Goal: Task Accomplishment & Management: Manage account settings

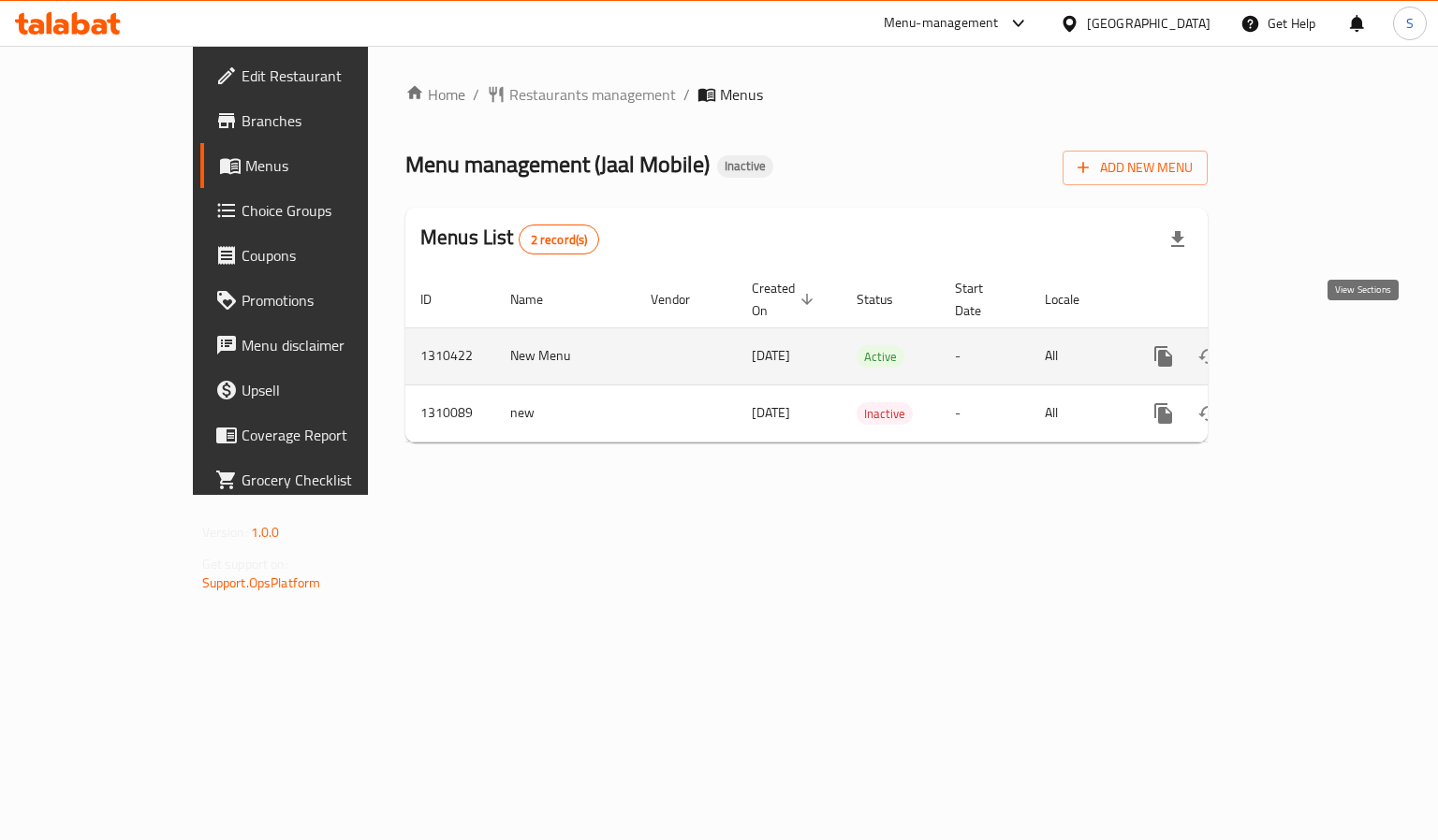
click at [1310, 345] on icon "enhanced table" at bounding box center [1298, 356] width 22 height 22
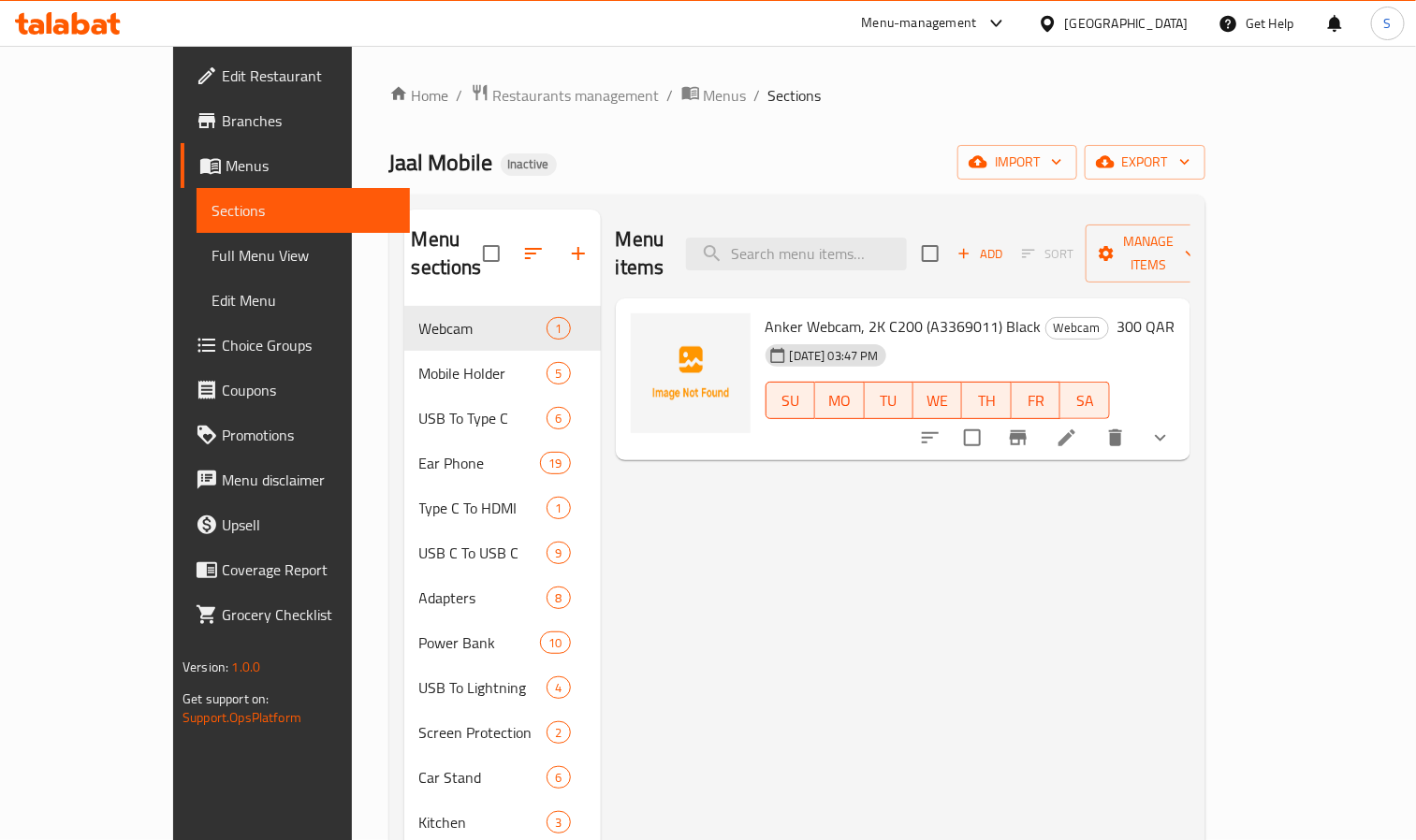
click at [1182, 416] on button "show more" at bounding box center [1160, 438] width 45 height 45
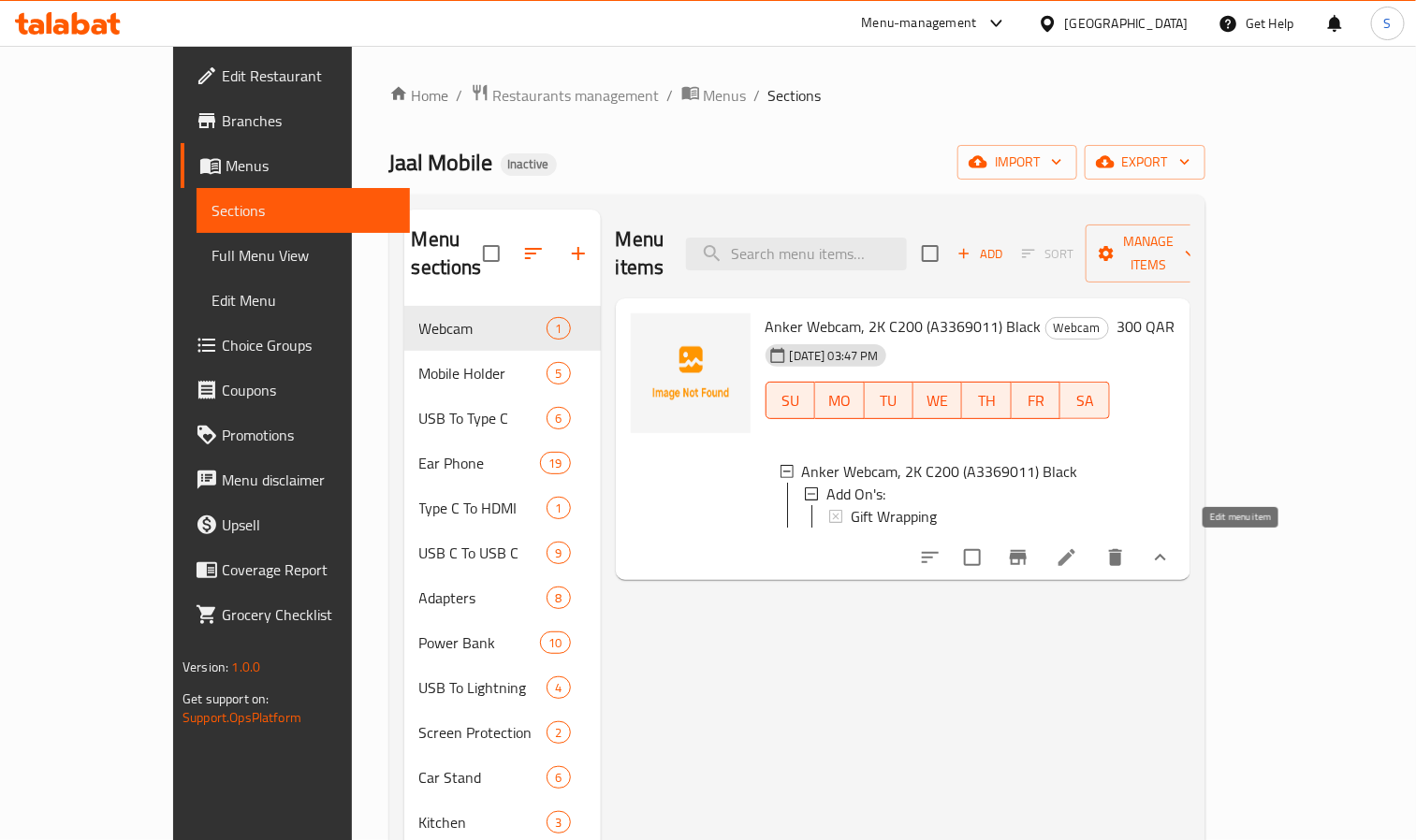
click at [1078, 549] on icon at bounding box center [1066, 557] width 22 height 22
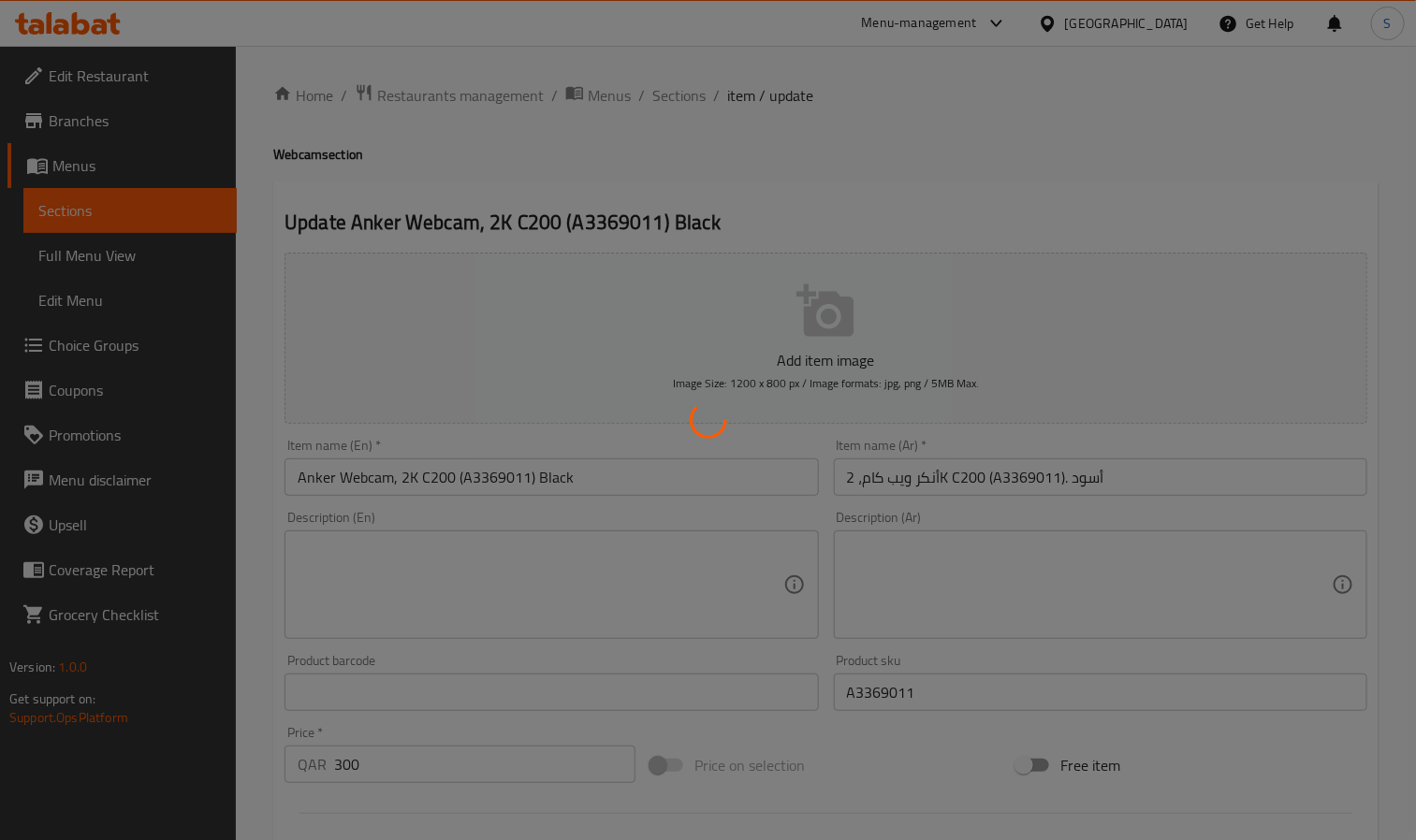
type input "الإضافات:"
type input "0"
type input "1"
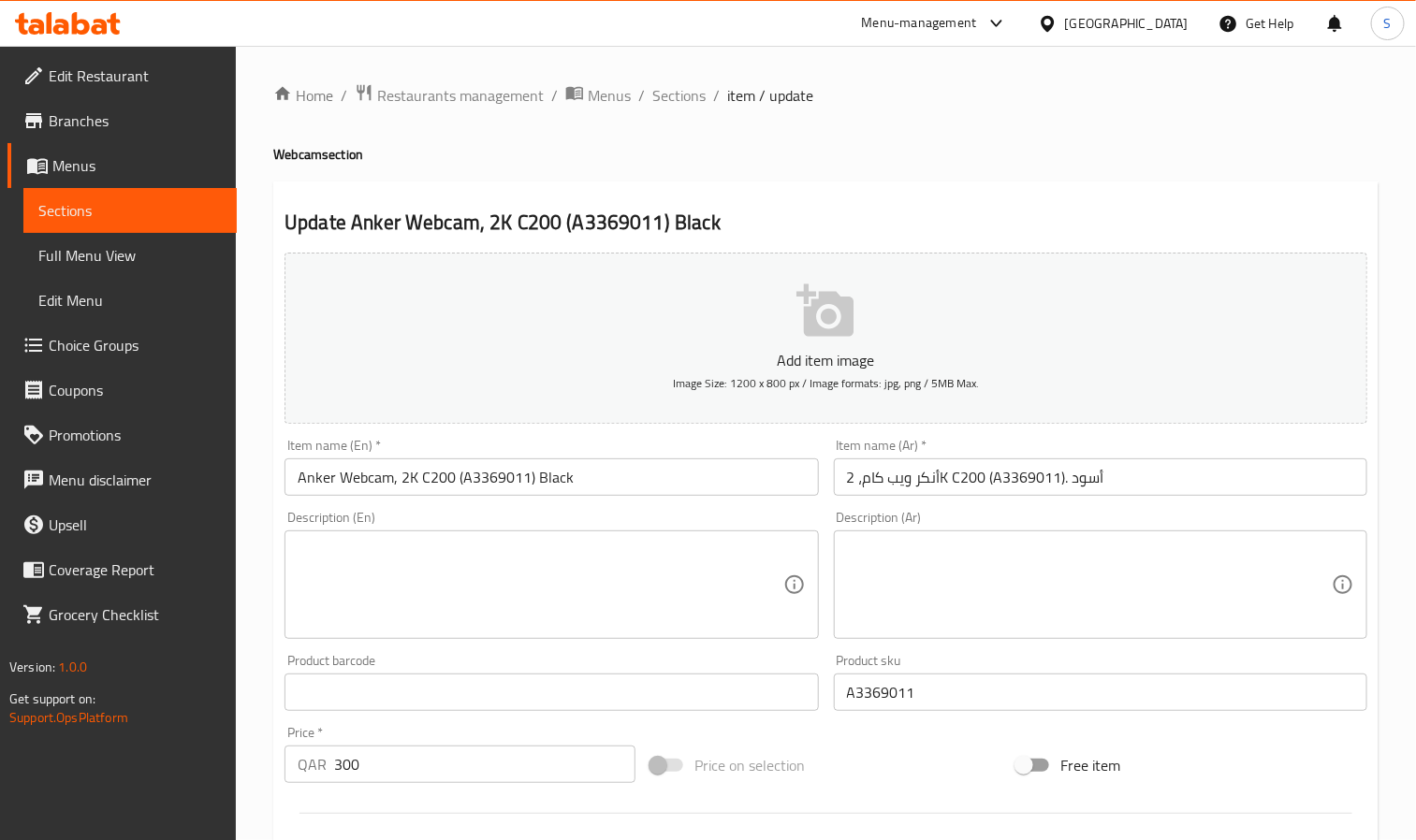
scroll to position [513, 0]
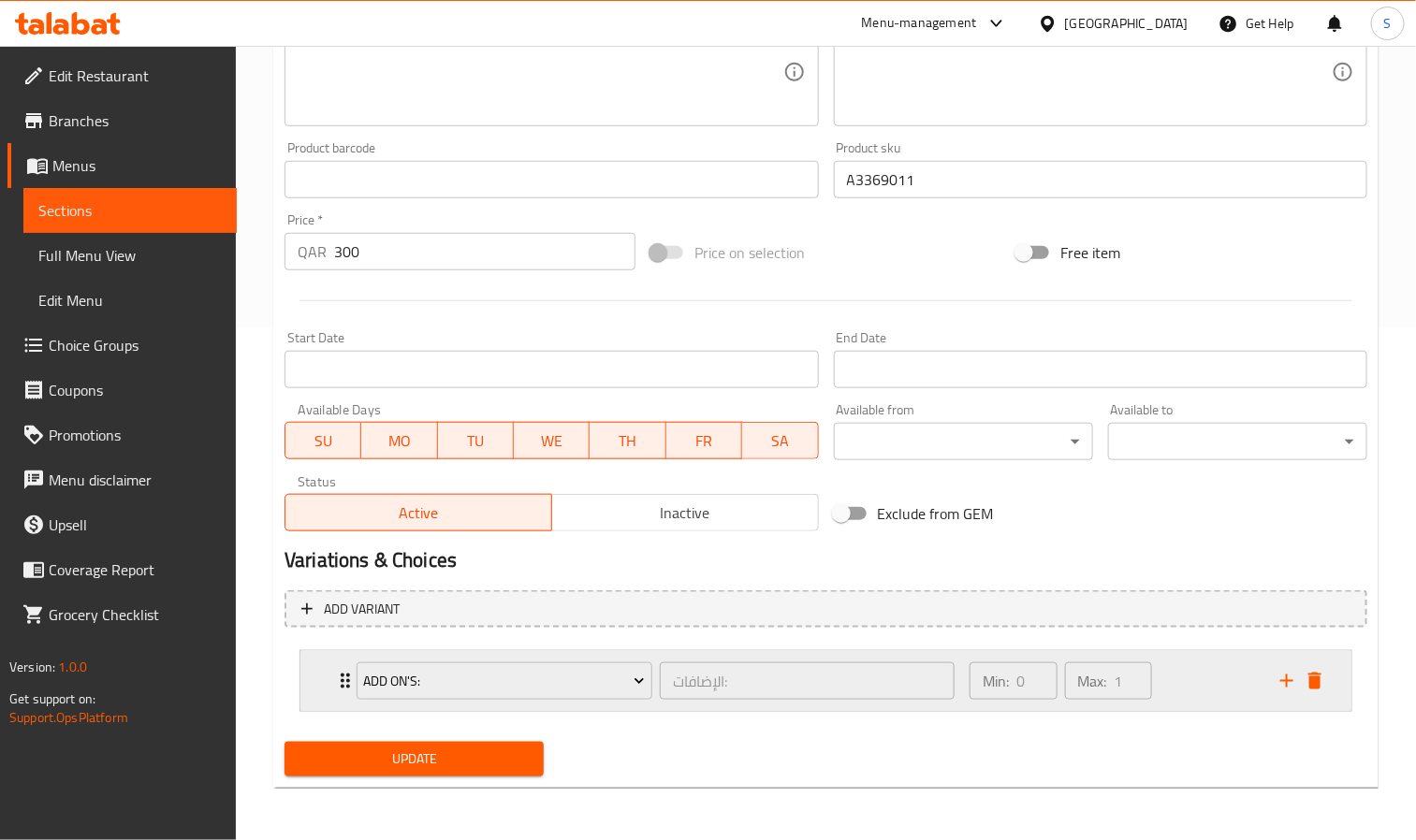
click at [1190, 688] on div "Min: 0 ​ Max: 1 ​" at bounding box center [1114, 681] width 311 height 60
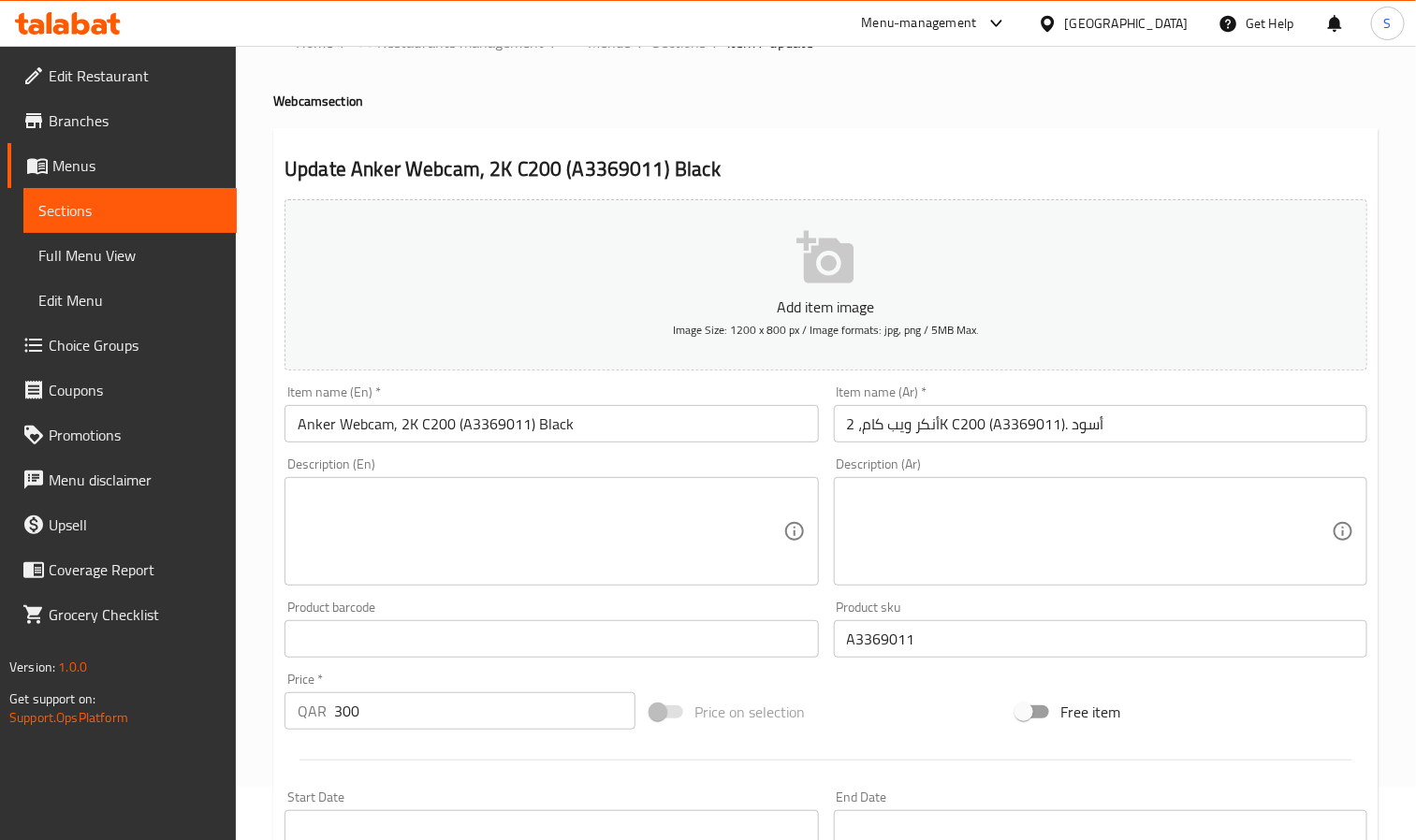
scroll to position [0, 0]
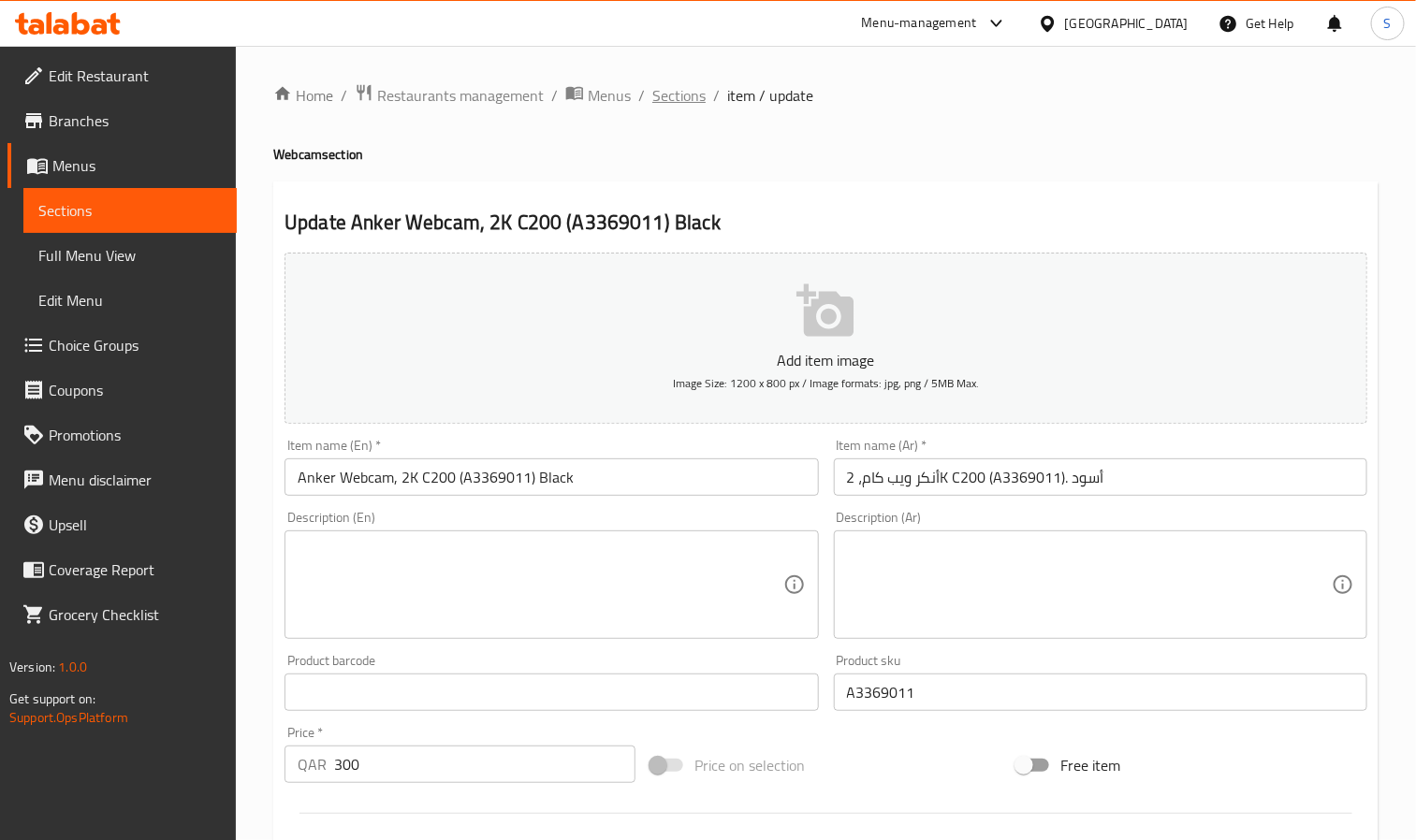
click at [662, 94] on span "Sections" at bounding box center [679, 95] width 54 height 22
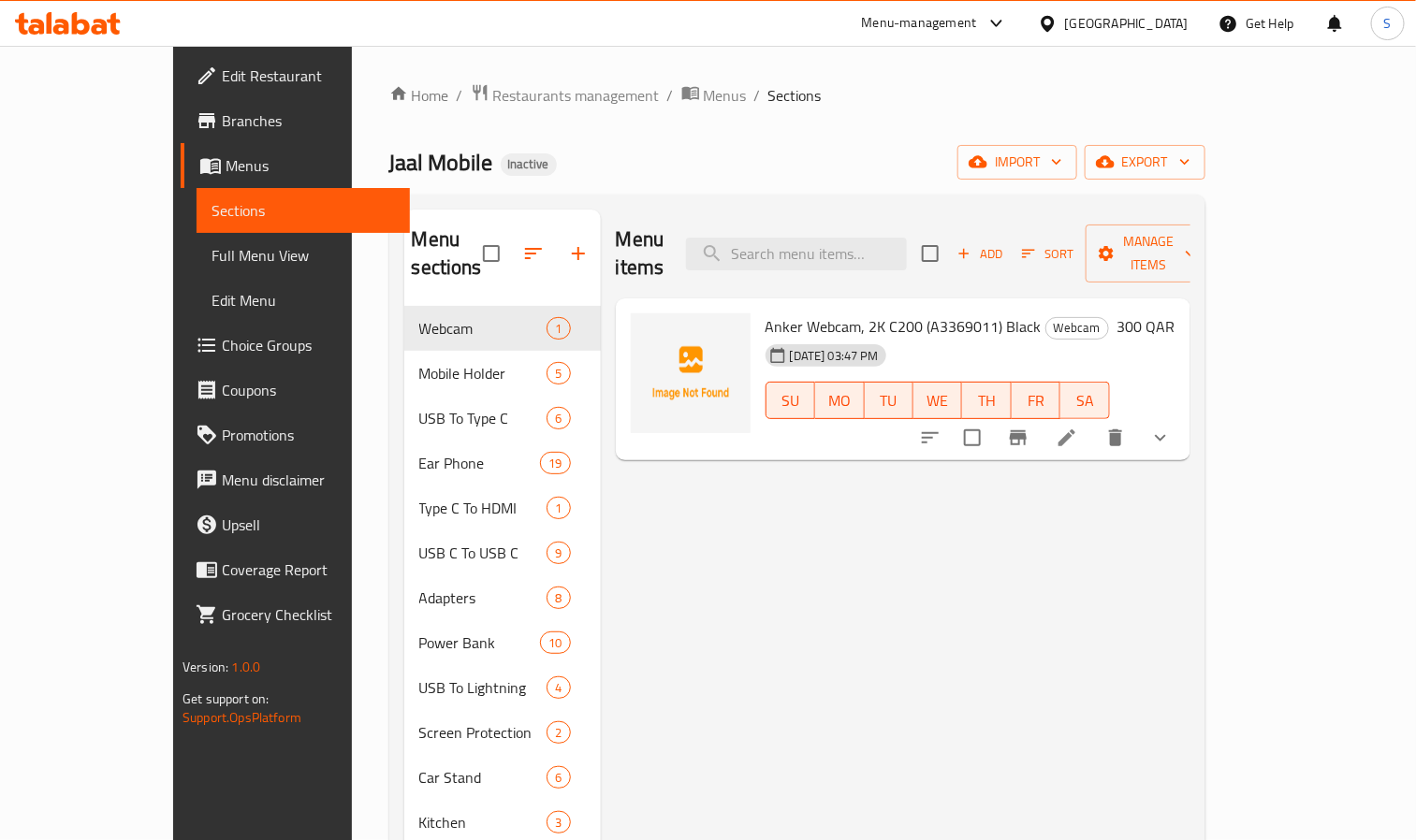
click at [222, 349] on span "Choice Groups" at bounding box center [308, 345] width 173 height 22
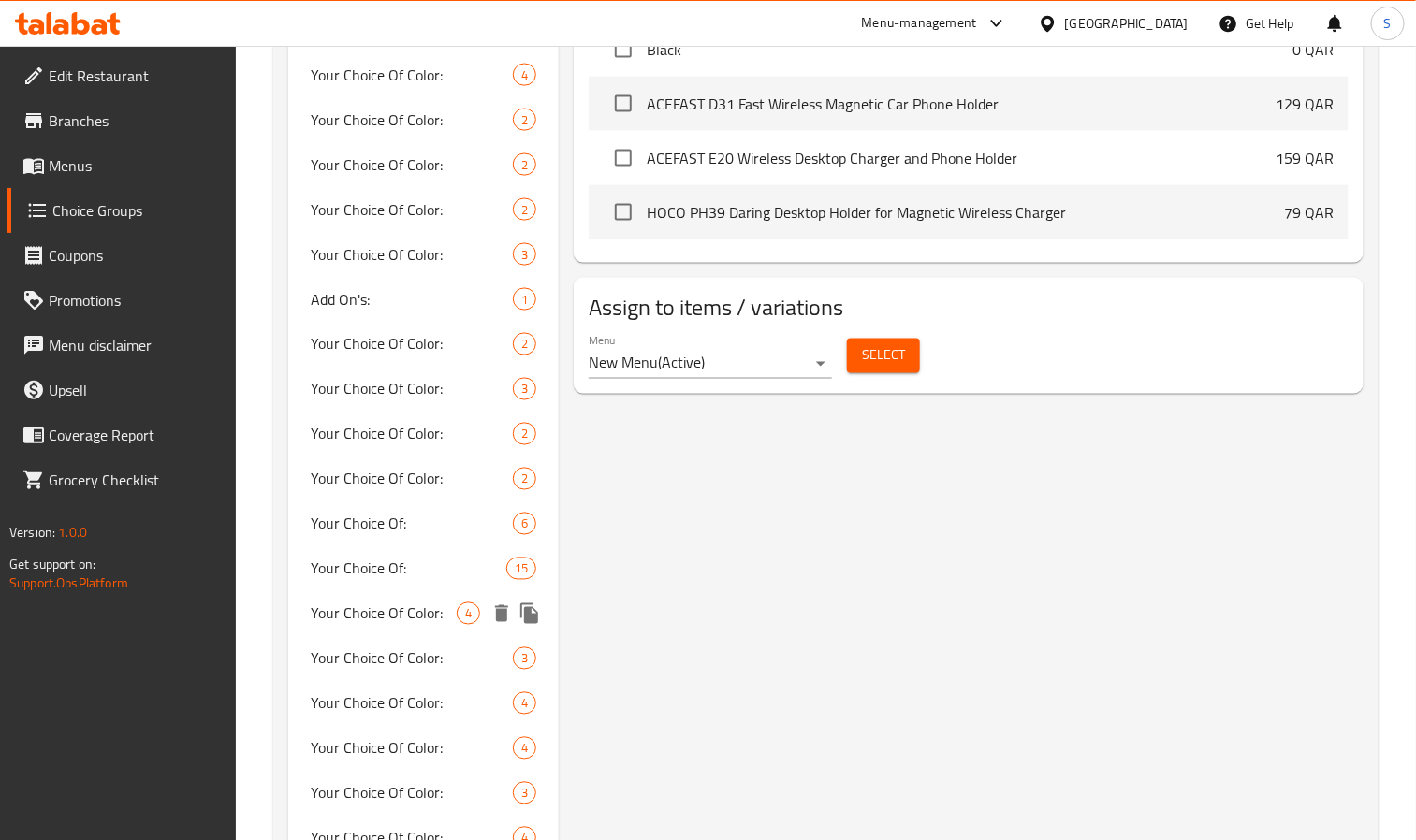
scroll to position [702, 0]
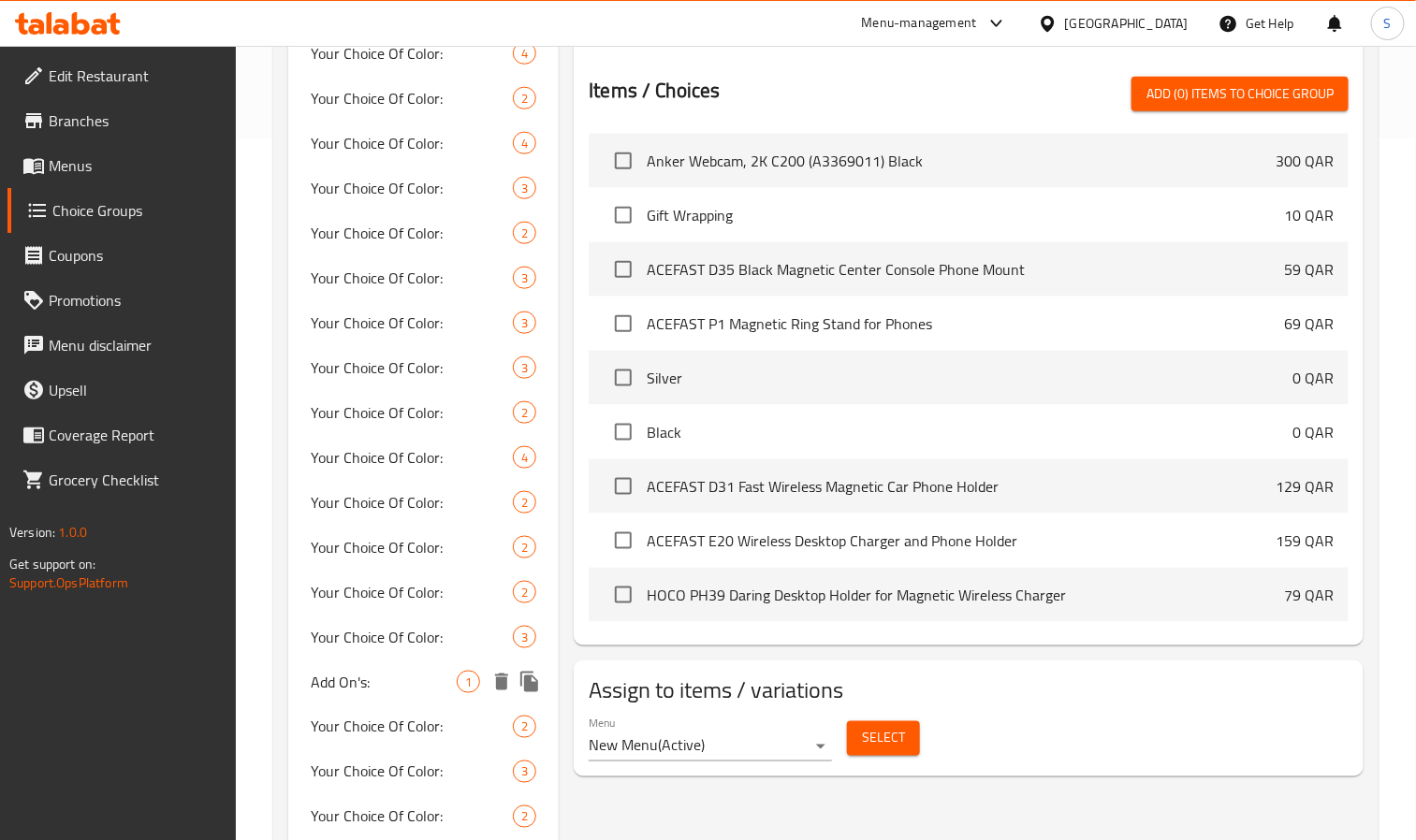
click at [407, 666] on div "Add On's: 1" at bounding box center [423, 683] width 271 height 45
type input "Add On's:"
type input "الإضافات:"
type input "0"
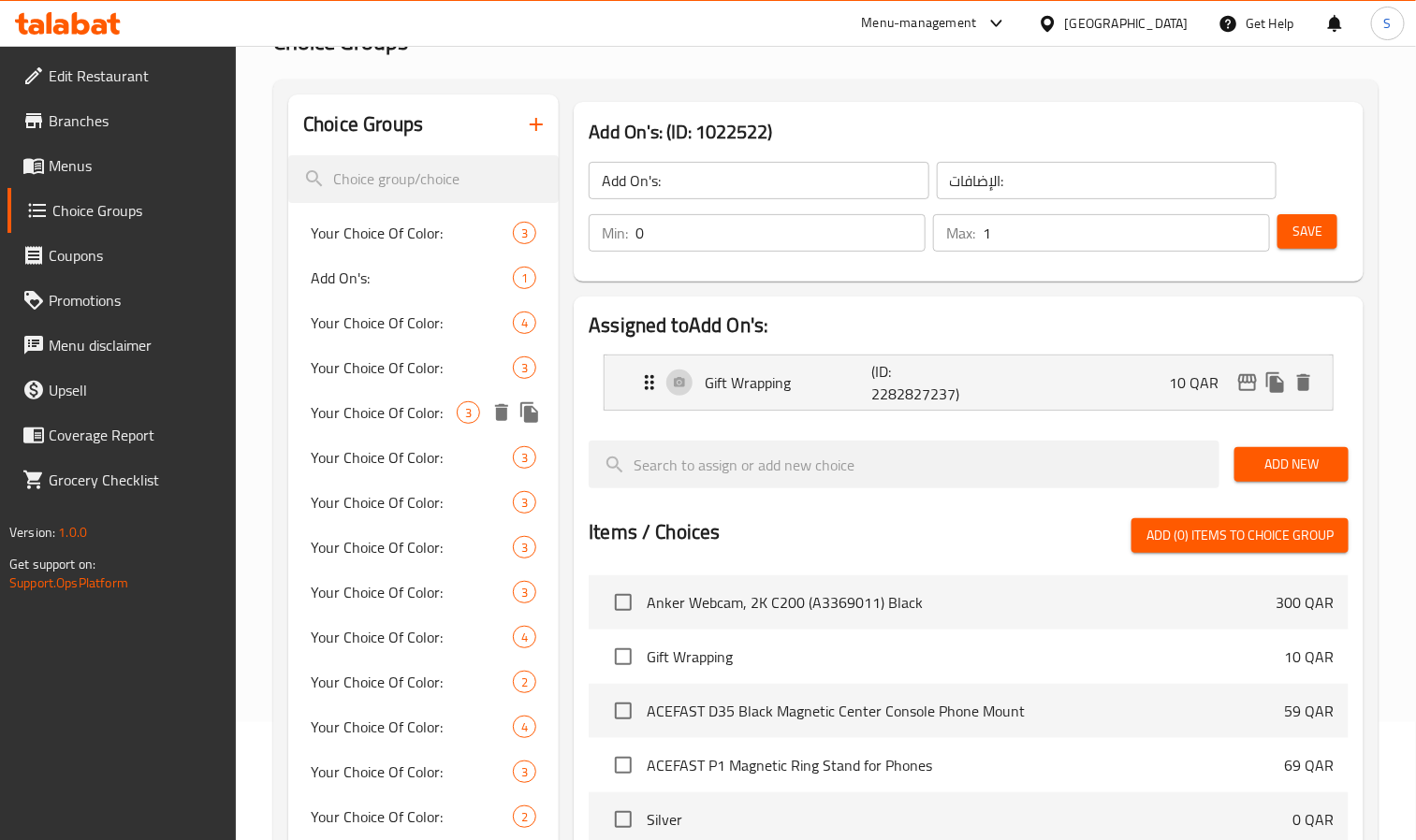
scroll to position [0, 0]
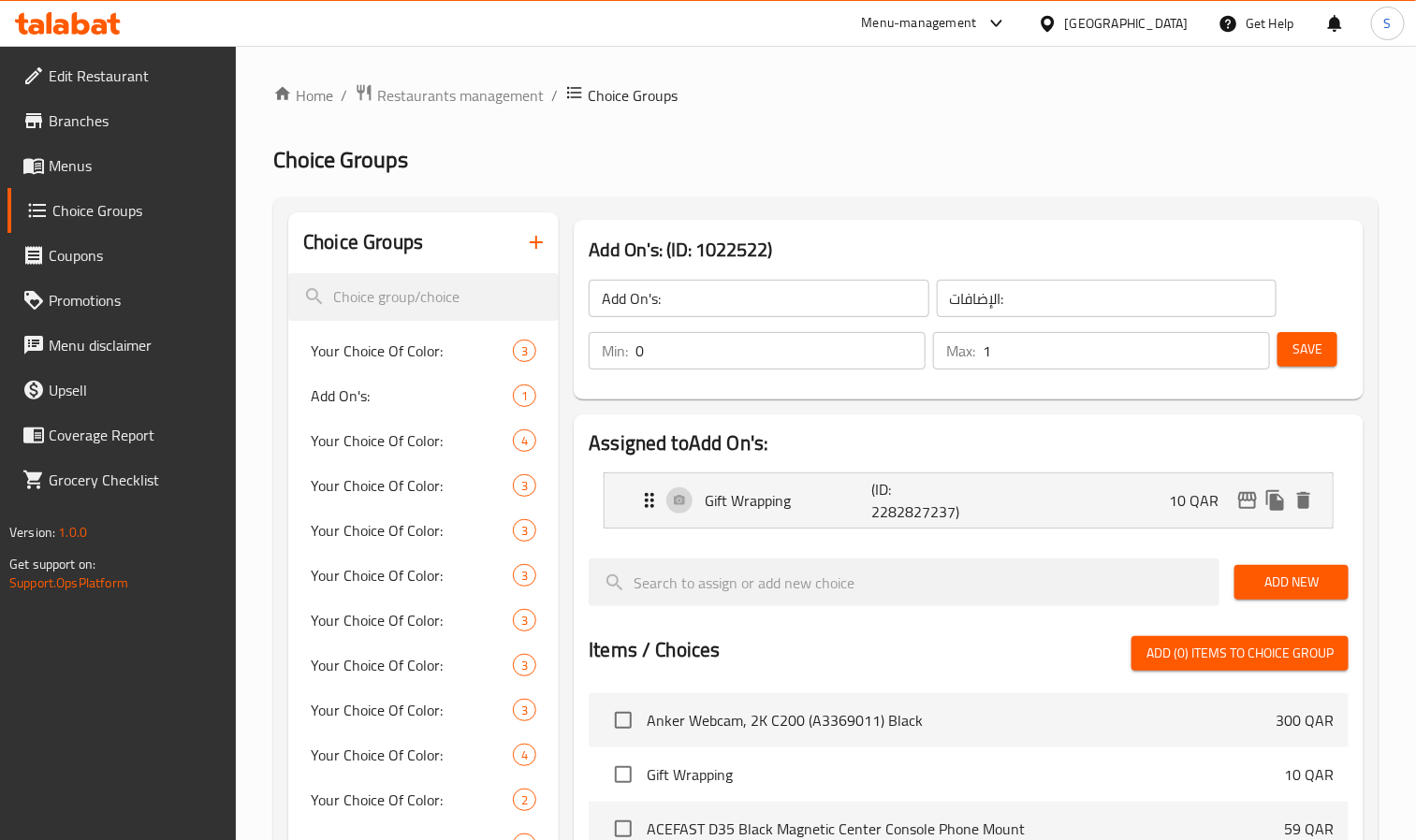
click at [57, 155] on span "Menus" at bounding box center [135, 165] width 173 height 22
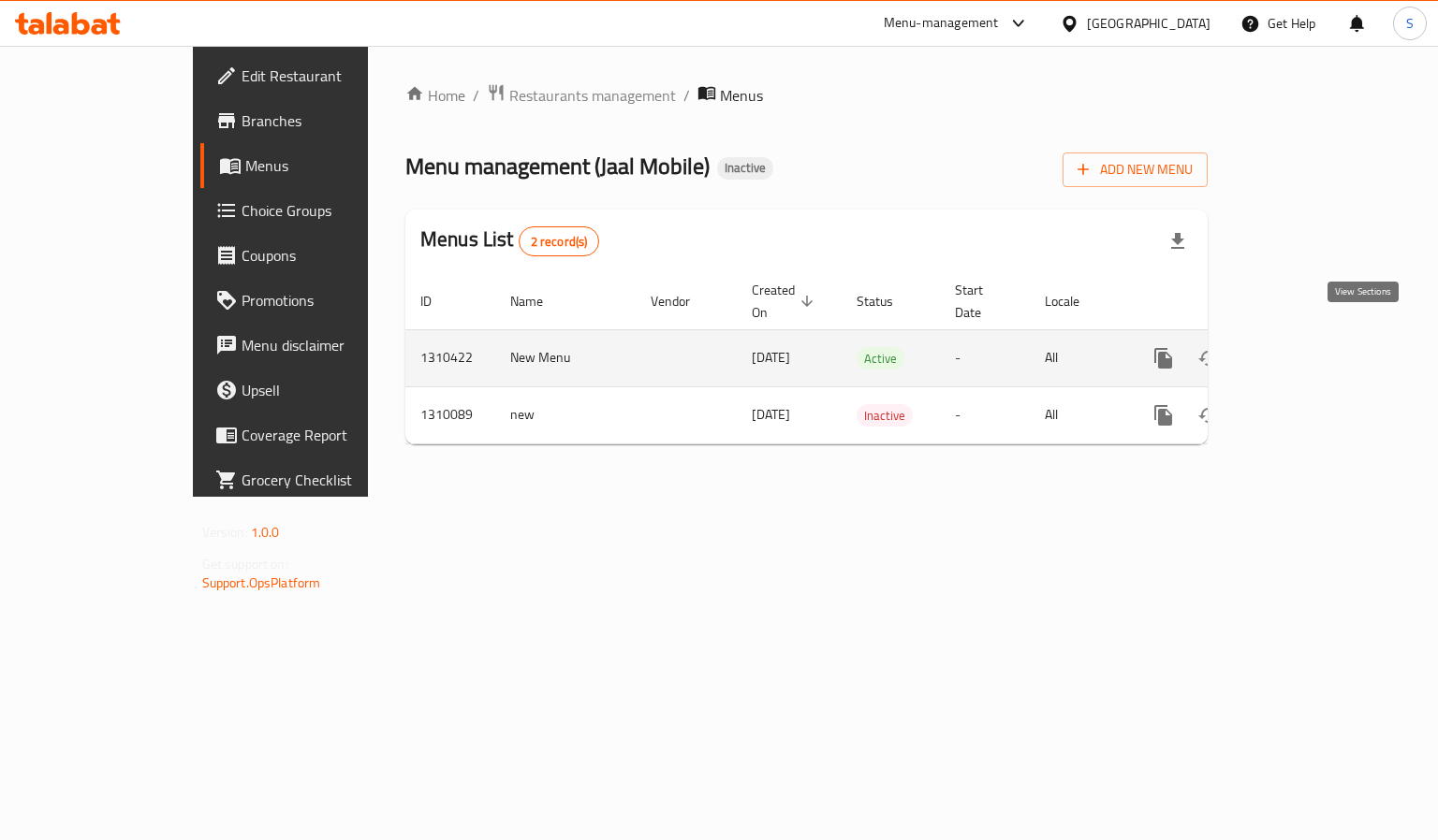
click at [1310, 347] on icon "enhanced table" at bounding box center [1298, 358] width 22 height 22
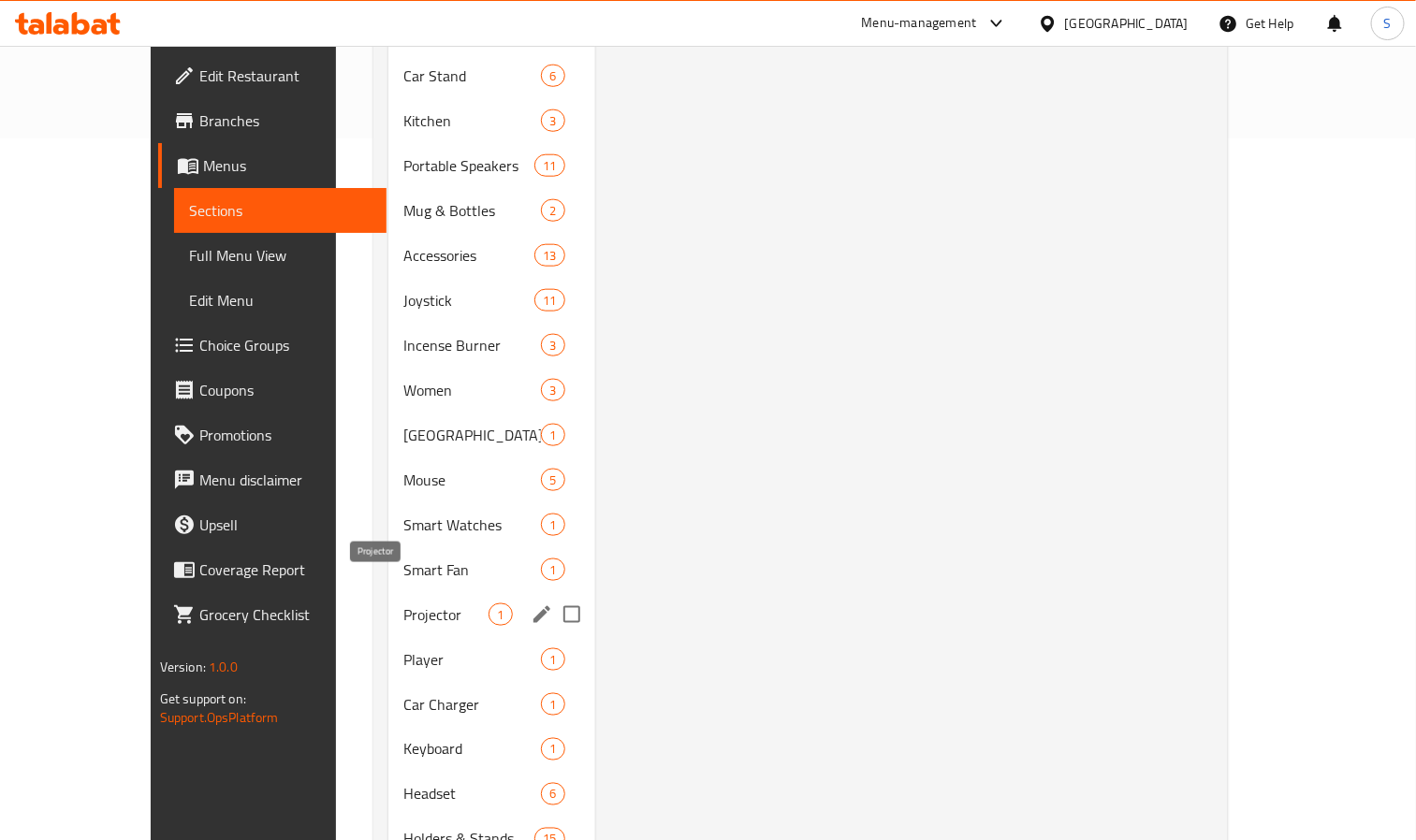
scroll to position [1263, 0]
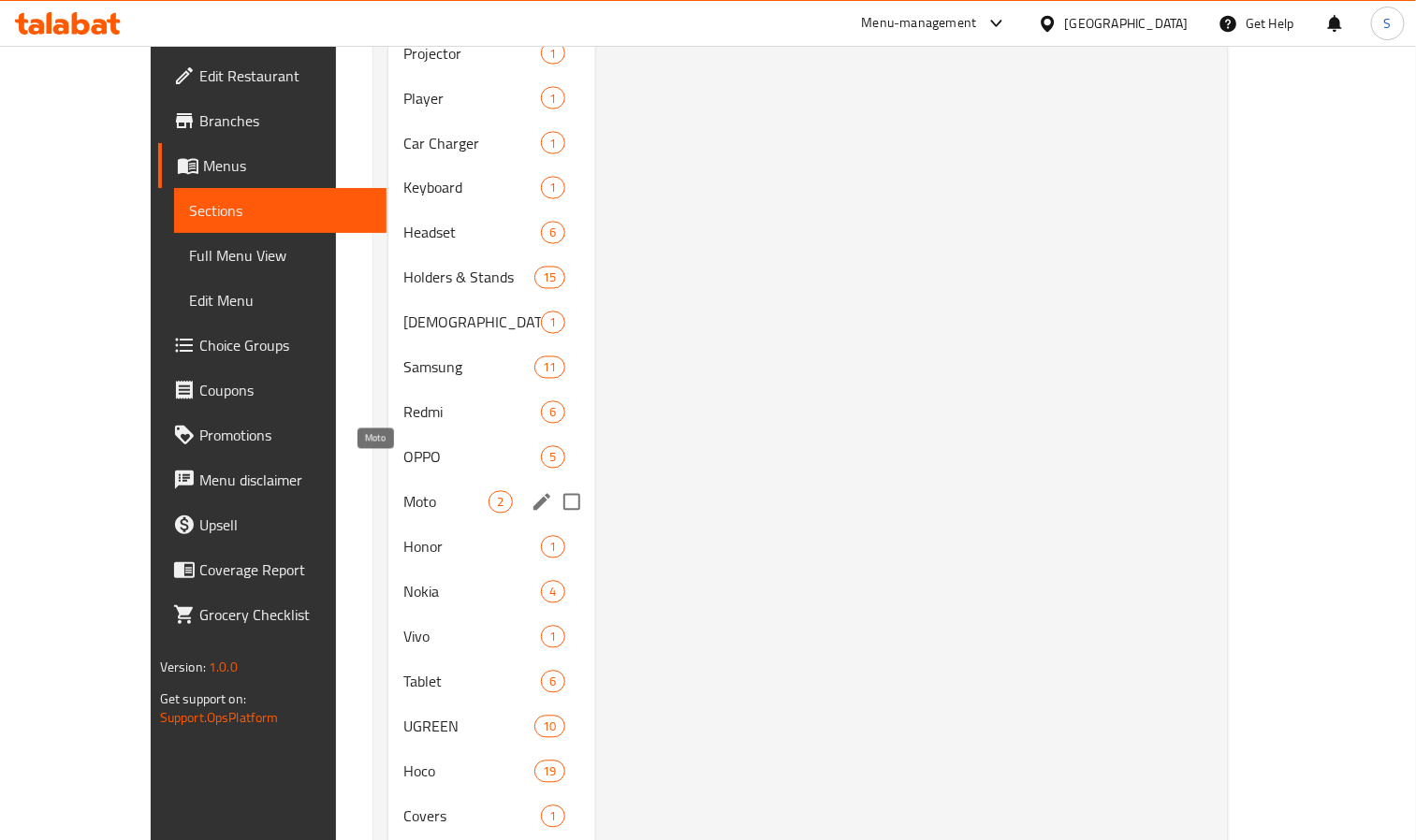
click at [403, 491] on span "Moto" at bounding box center [445, 502] width 85 height 22
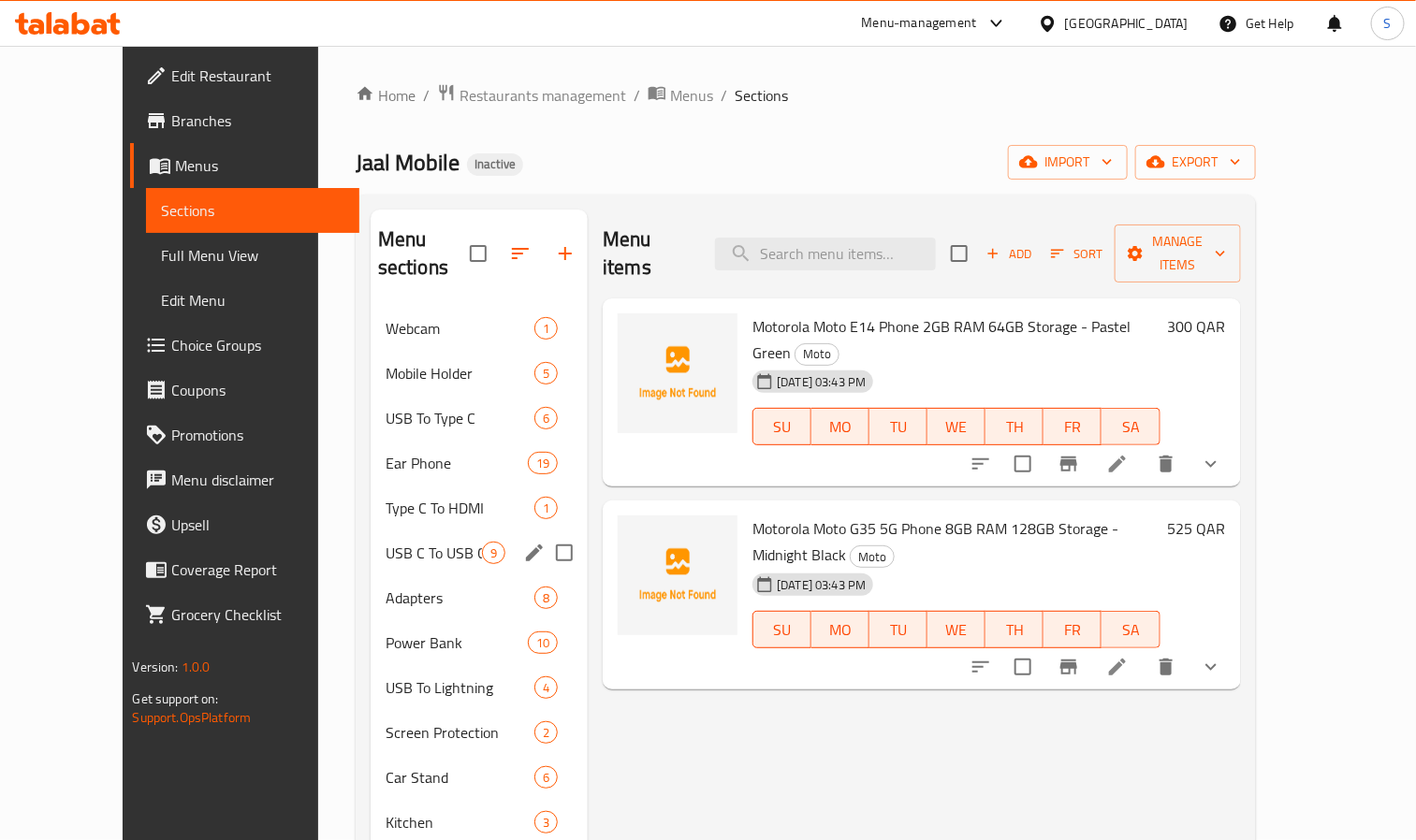
click at [371, 530] on div "USB C To USB C 9" at bounding box center [479, 553] width 217 height 45
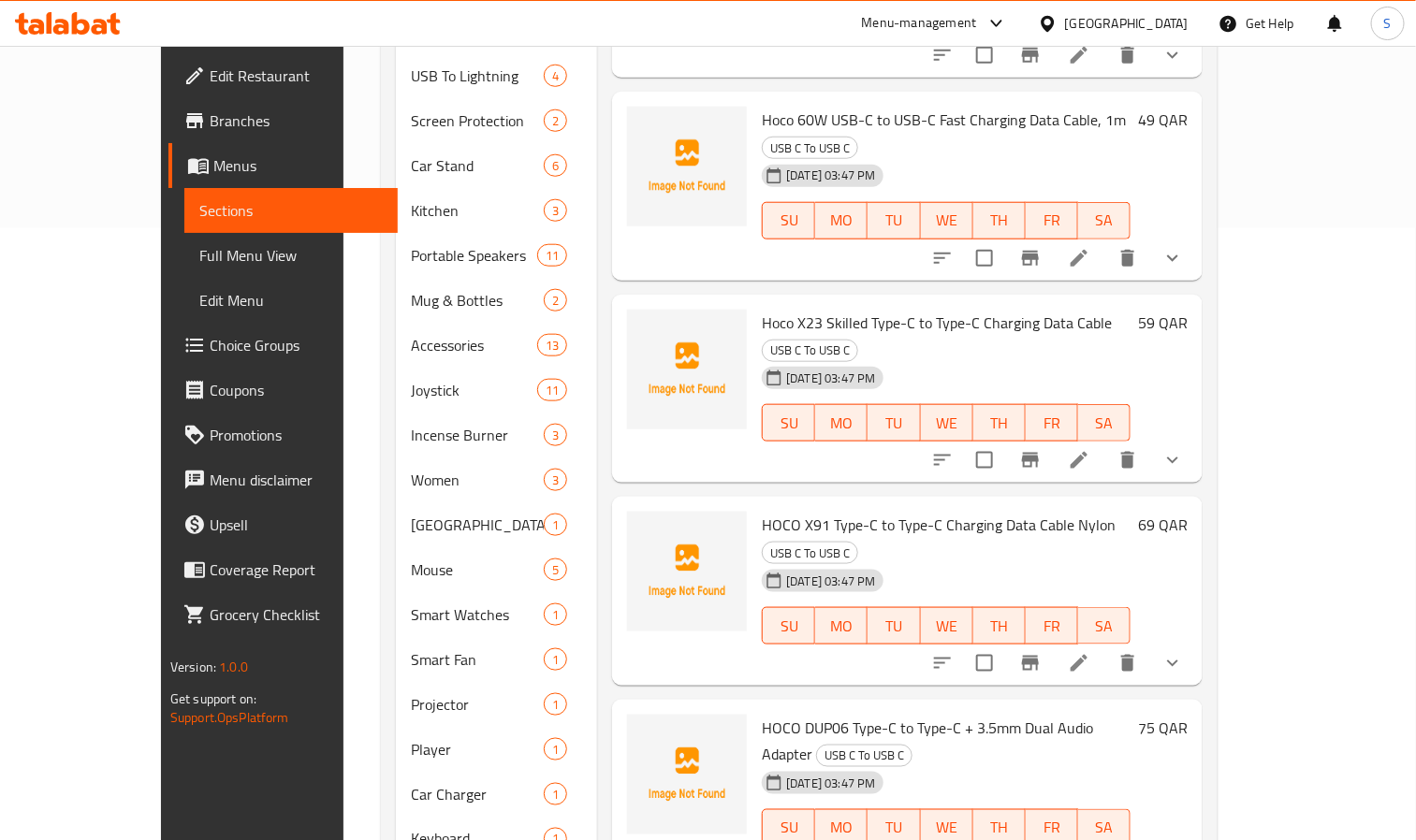
scroll to position [191, 0]
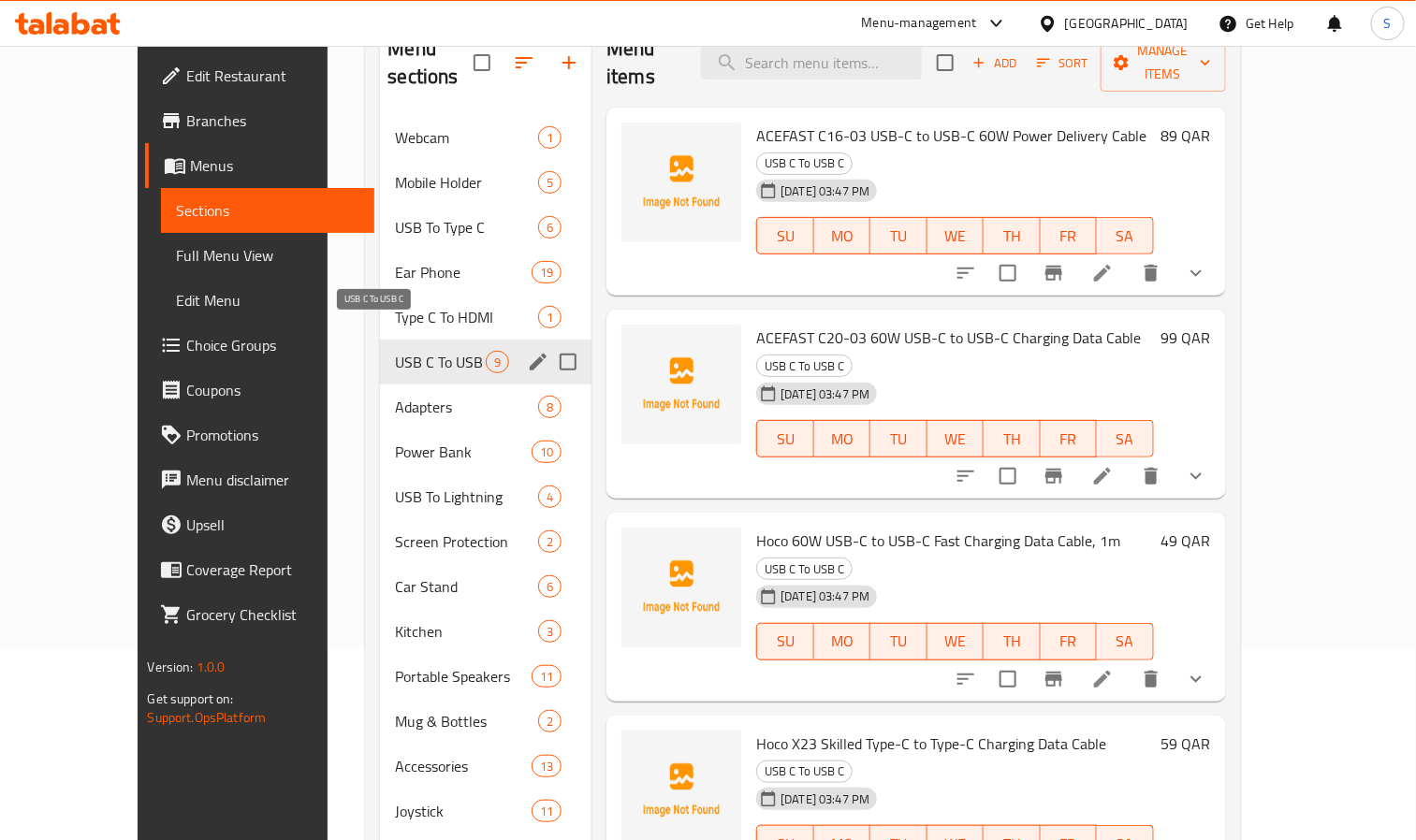
click at [395, 351] on span "USB C To USB C" at bounding box center [440, 362] width 91 height 22
click at [395, 396] on span "Adapters" at bounding box center [440, 407] width 91 height 22
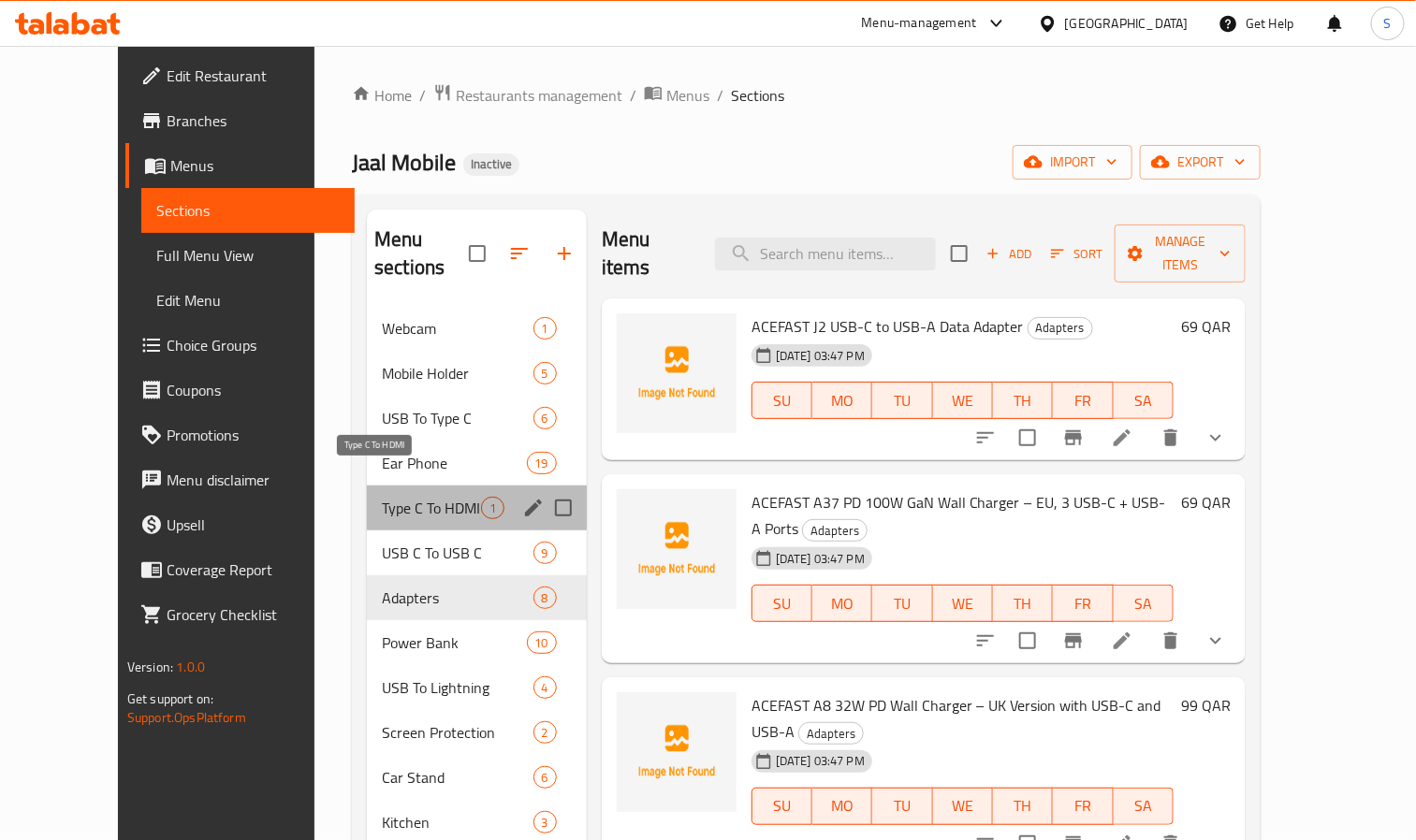
click at [381, 497] on span "Type C To HDMI" at bounding box center [430, 508] width 99 height 22
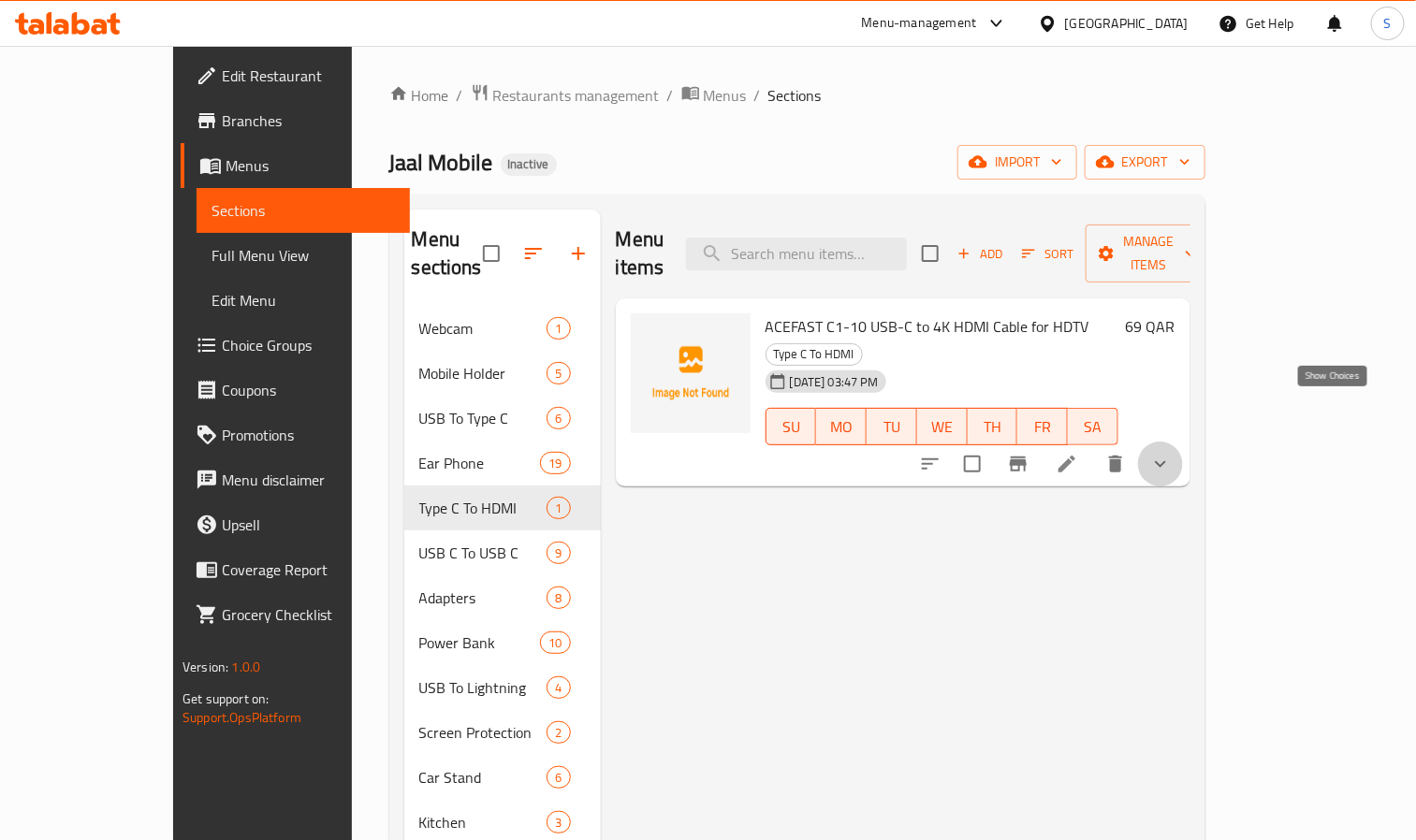
click at [1172, 453] on icon "show more" at bounding box center [1160, 464] width 22 height 22
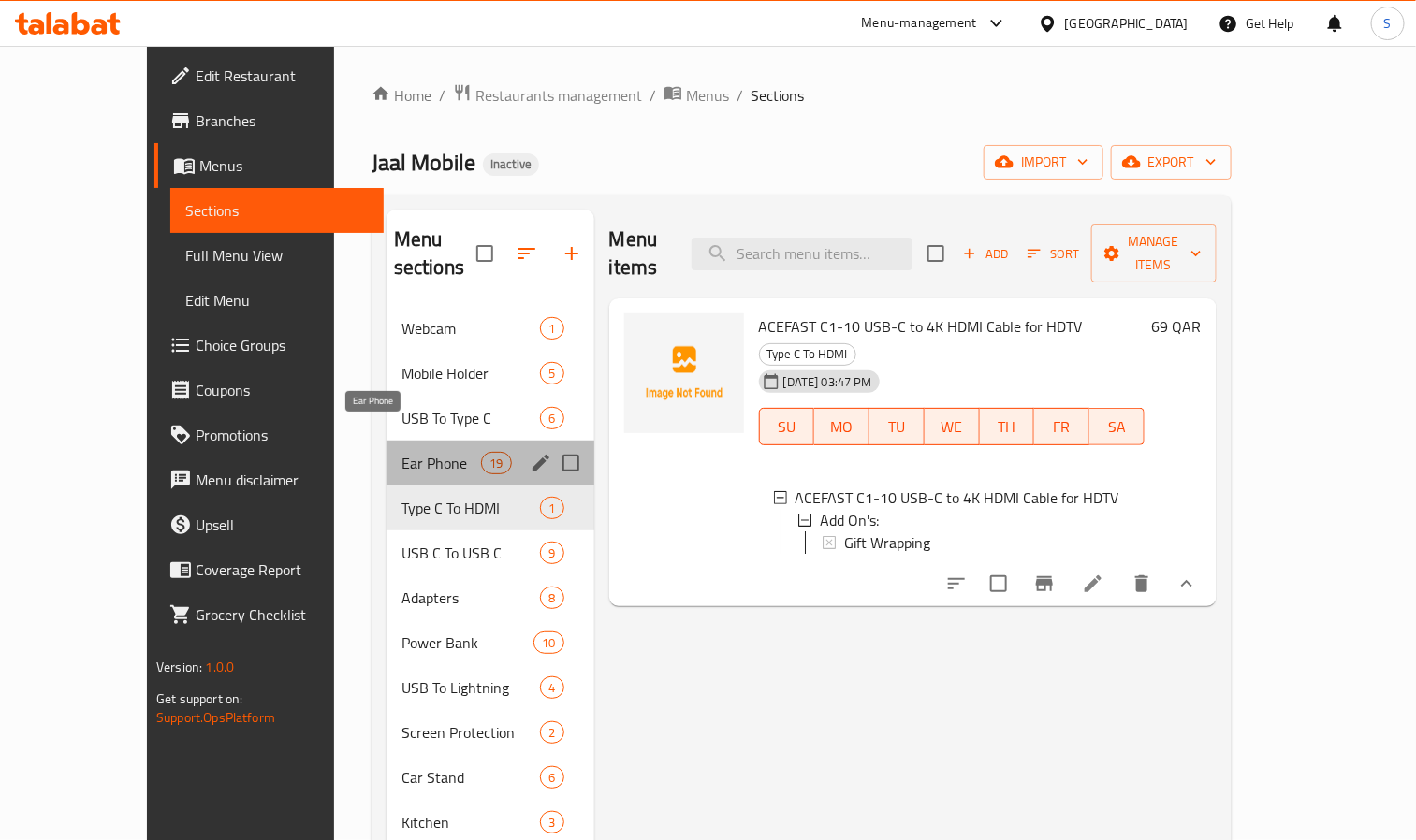
click at [401, 452] on span "Ear Phone" at bounding box center [440, 463] width 79 height 22
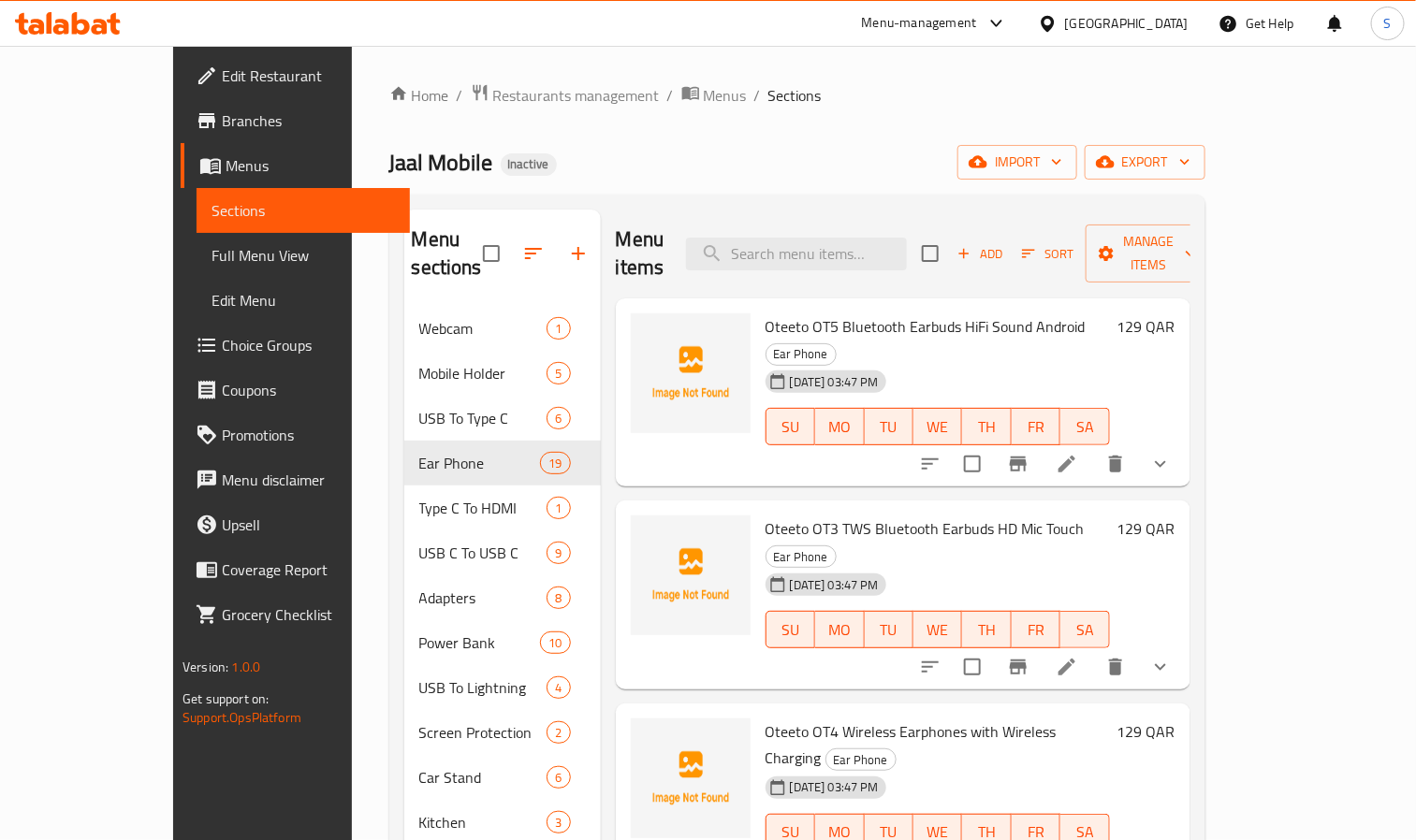
click at [1172, 453] on icon "show more" at bounding box center [1160, 464] width 22 height 22
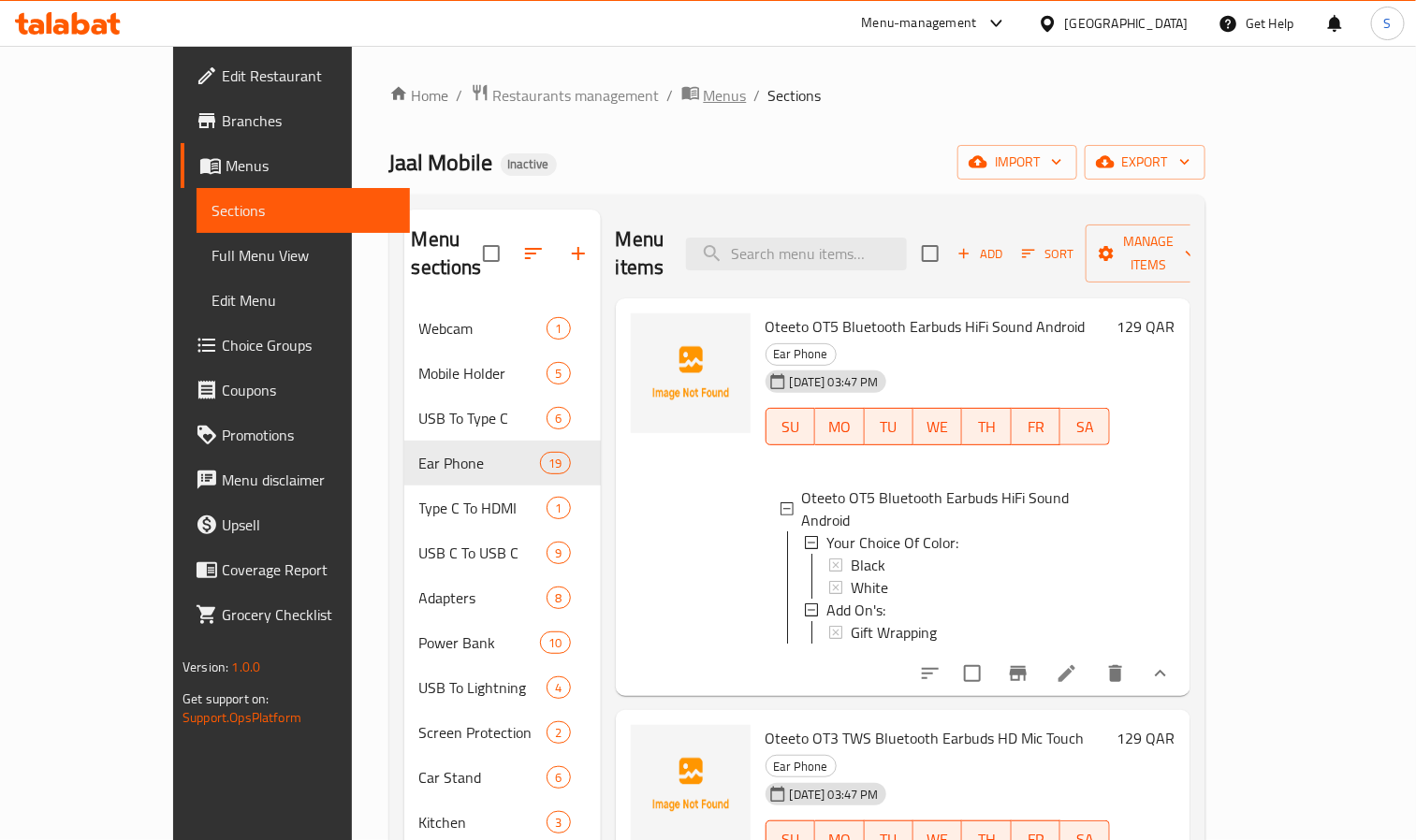
click at [703, 102] on span "Menus" at bounding box center [725, 95] width 43 height 22
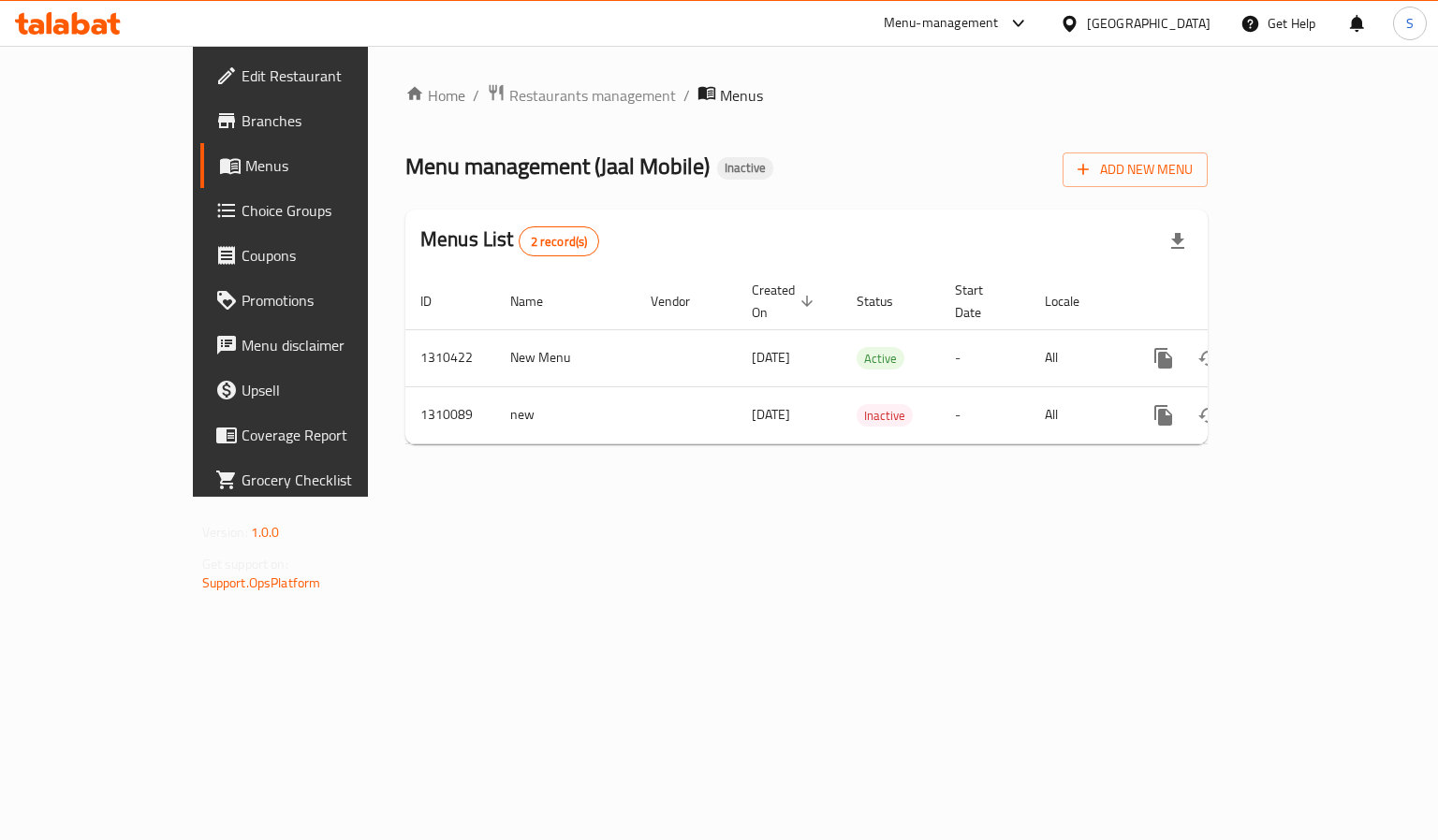
click at [1004, 497] on div "Home / Restaurants management / Menus Menu management ( Jaal Mobile ) Inactive …" at bounding box center [806, 271] width 877 height 451
click at [509, 88] on span "Restaurants management" at bounding box center [592, 95] width 166 height 22
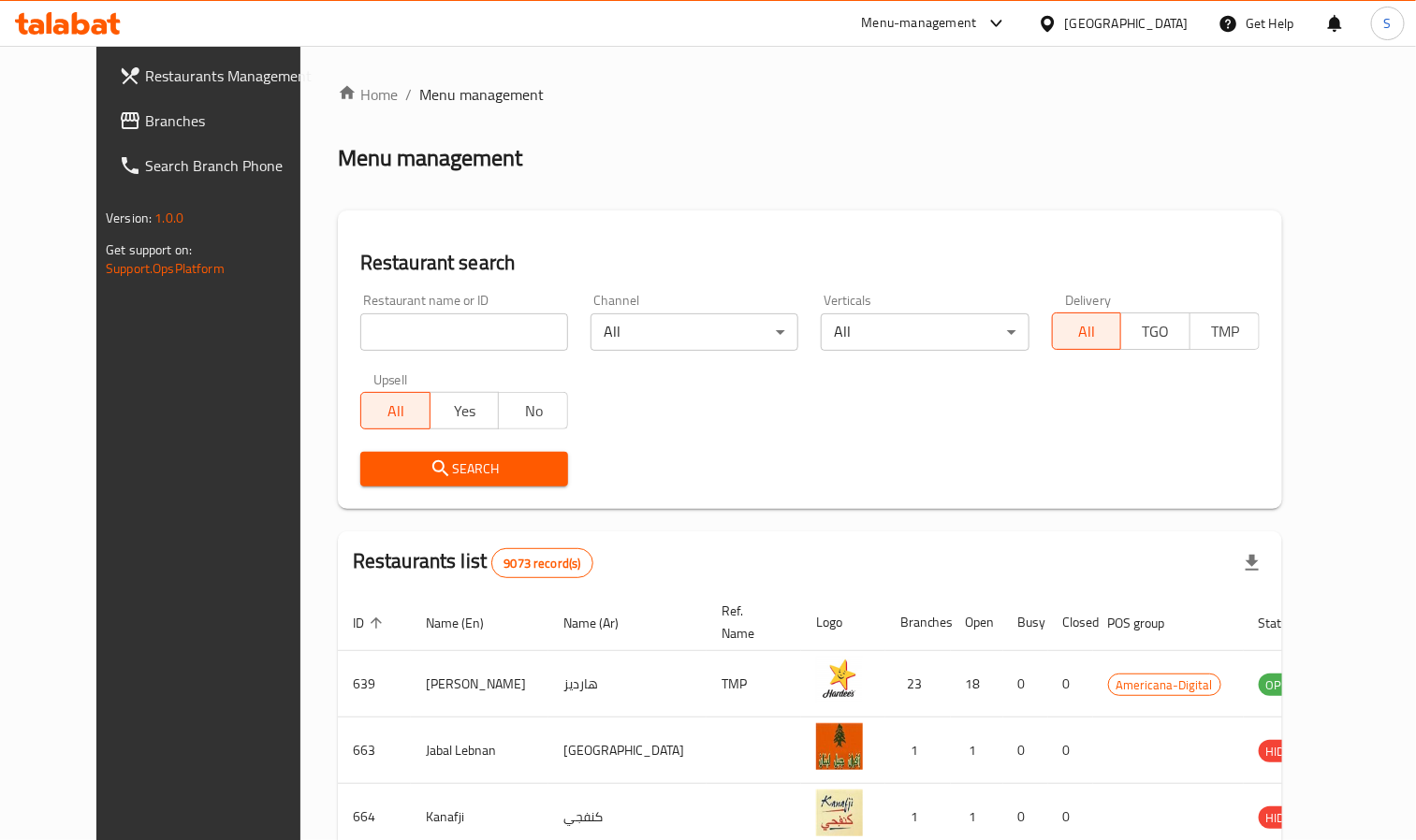
click at [1057, 20] on icon at bounding box center [1047, 23] width 20 height 20
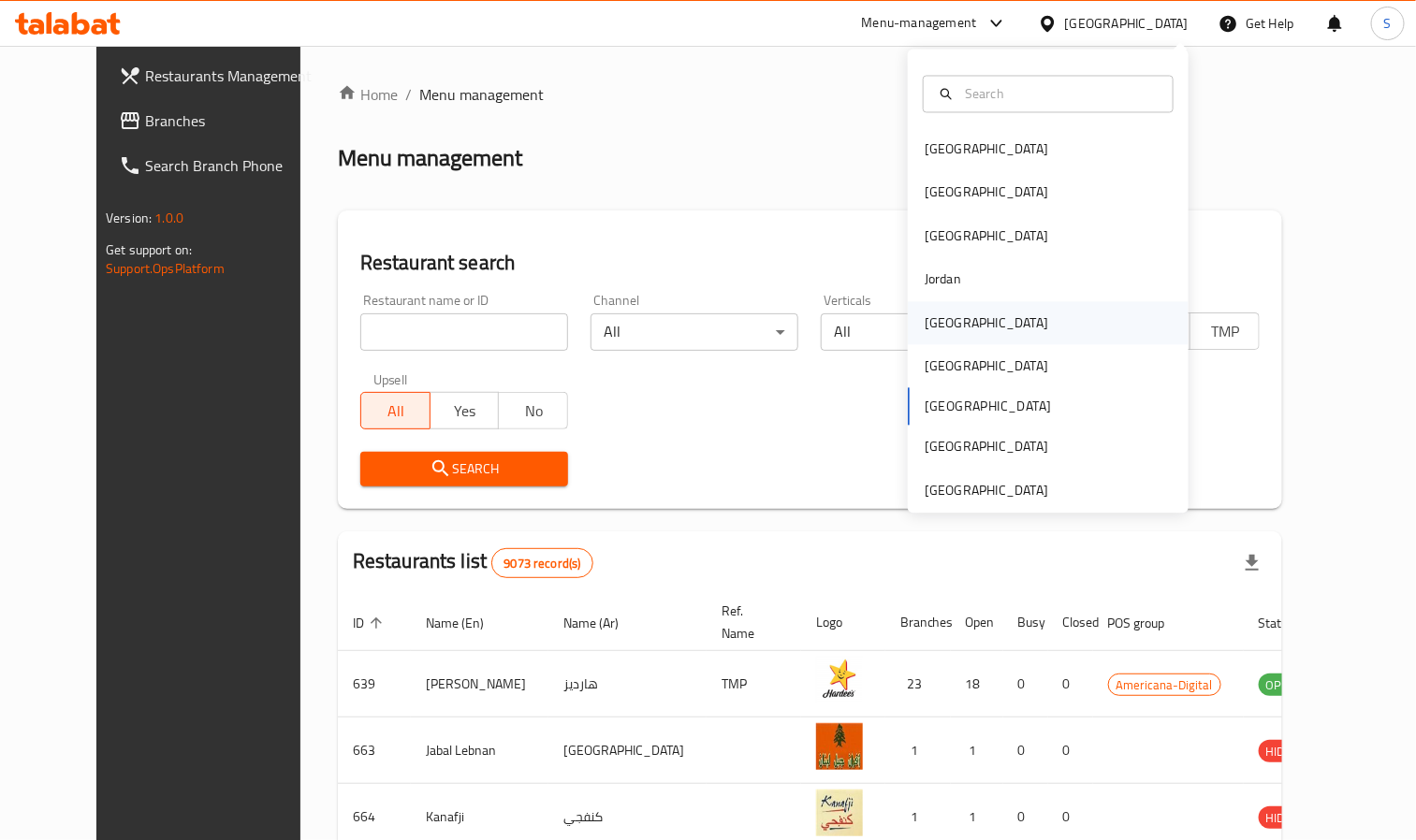
click at [944, 323] on div "[GEOGRAPHIC_DATA]" at bounding box center [986, 323] width 154 height 43
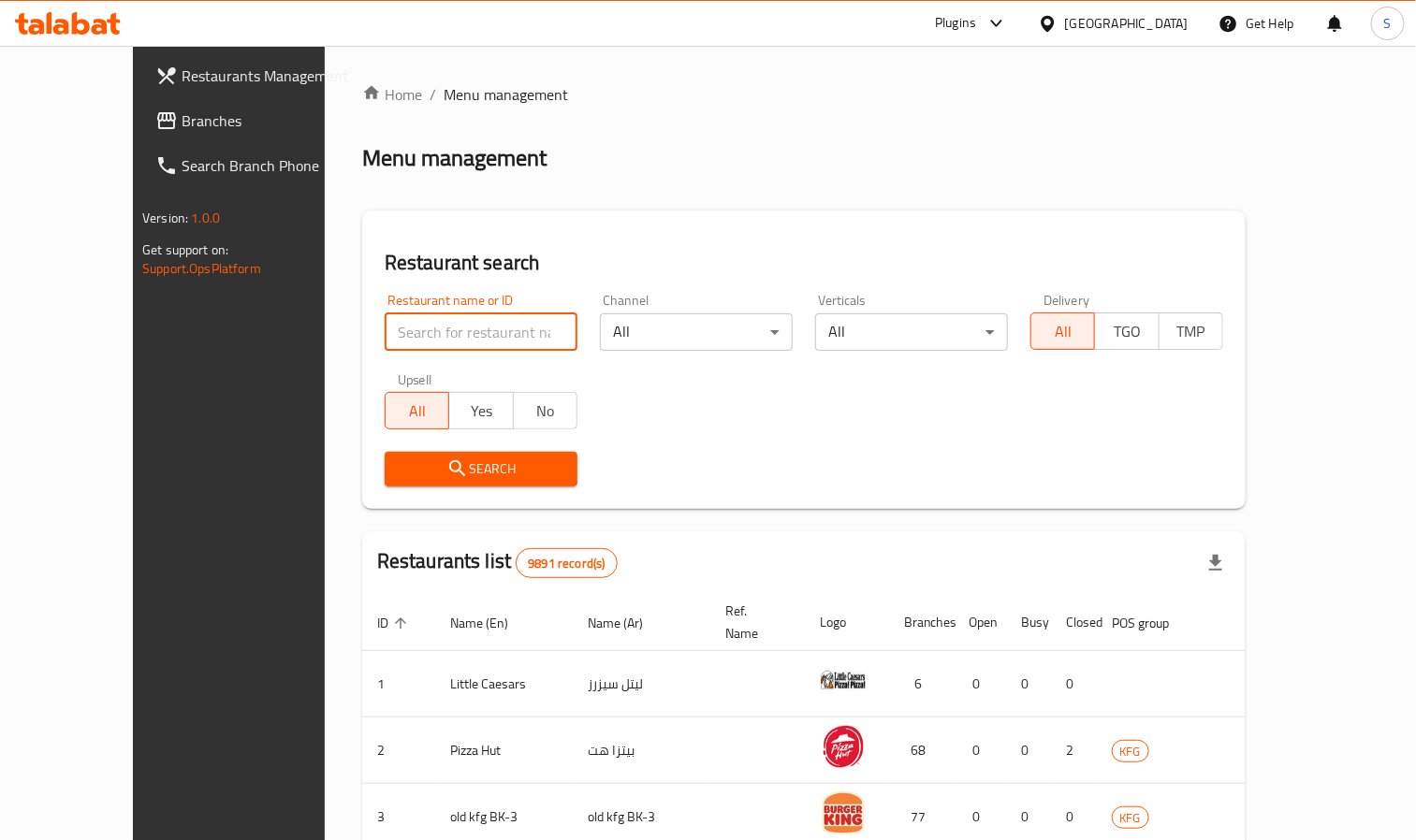
click at [384, 326] on input "search" at bounding box center [480, 332] width 193 height 37
paste input "20156"
type input "20156"
click button "Search" at bounding box center [480, 468] width 193 height 34
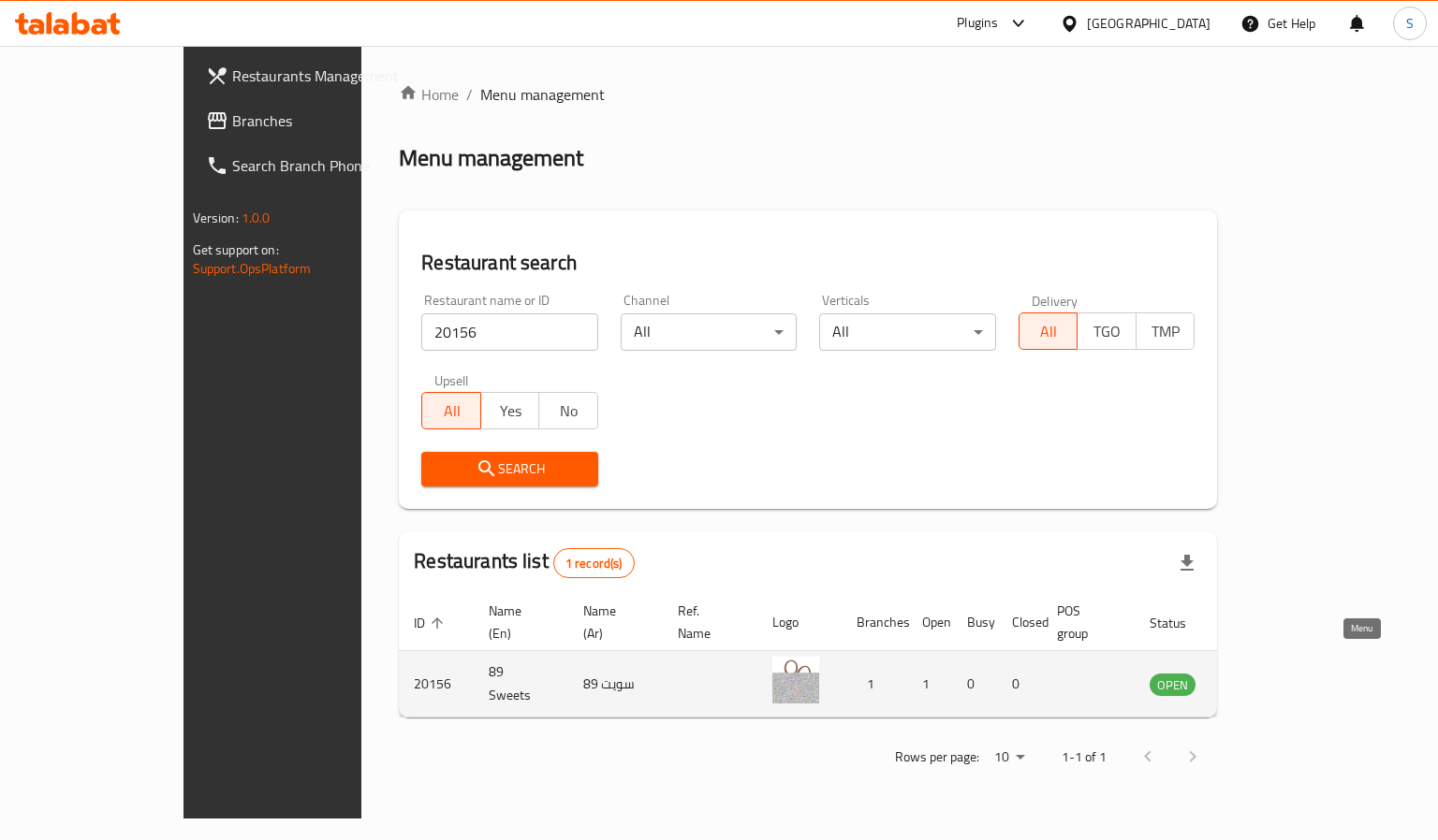
click at [1269, 678] on icon "enhanced table" at bounding box center [1258, 685] width 21 height 16
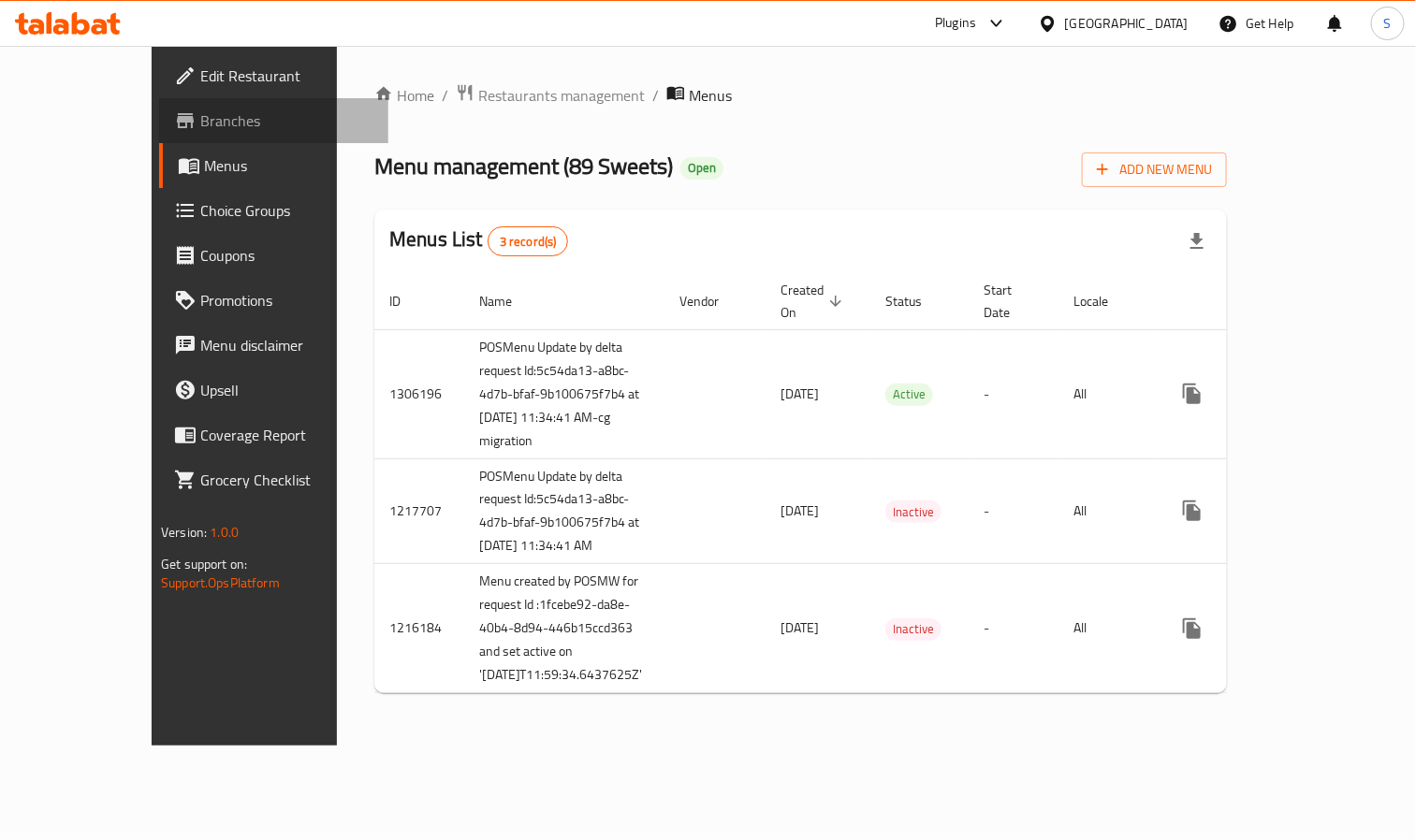
click at [200, 121] on span "Branches" at bounding box center [287, 120] width 173 height 22
